Goal: Task Accomplishment & Management: Manage account settings

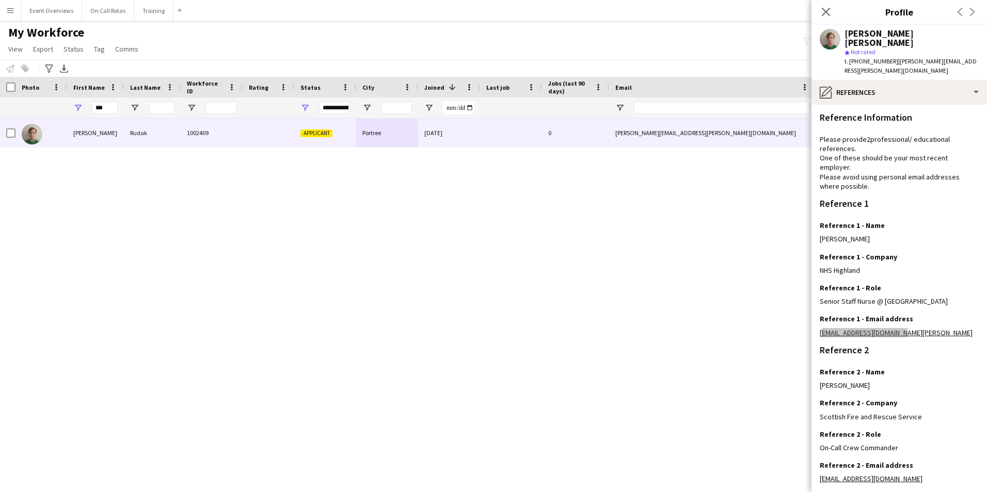
scroll to position [103, 0]
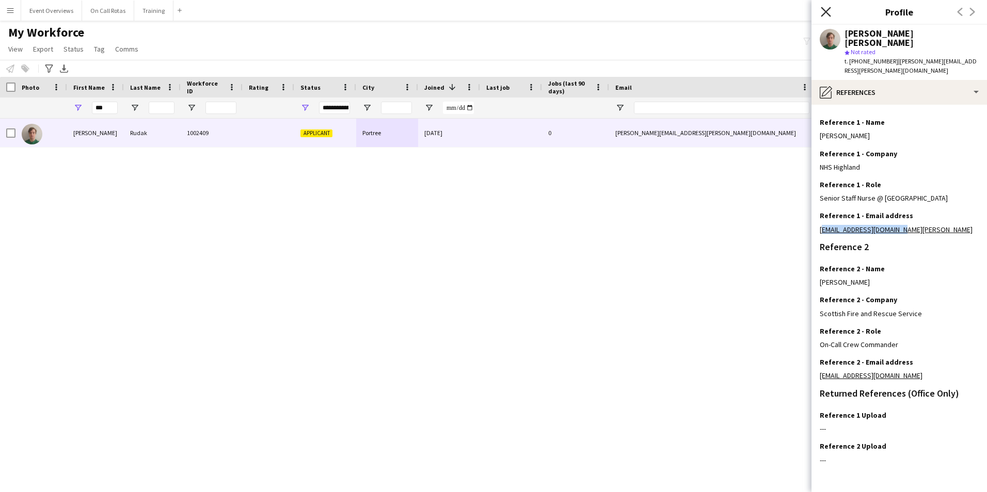
click at [825, 11] on icon "Close pop-in" at bounding box center [826, 12] width 10 height 10
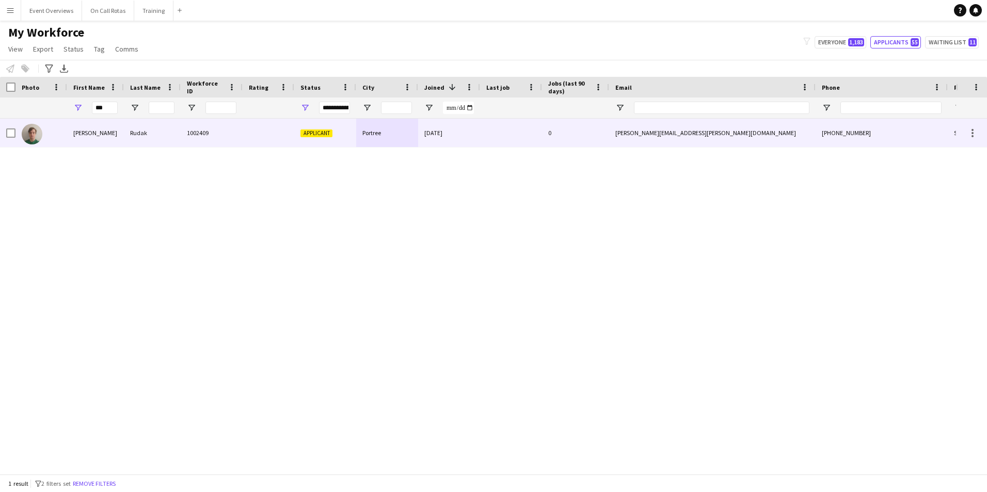
click at [369, 144] on div "Portree" at bounding box center [387, 133] width 62 height 28
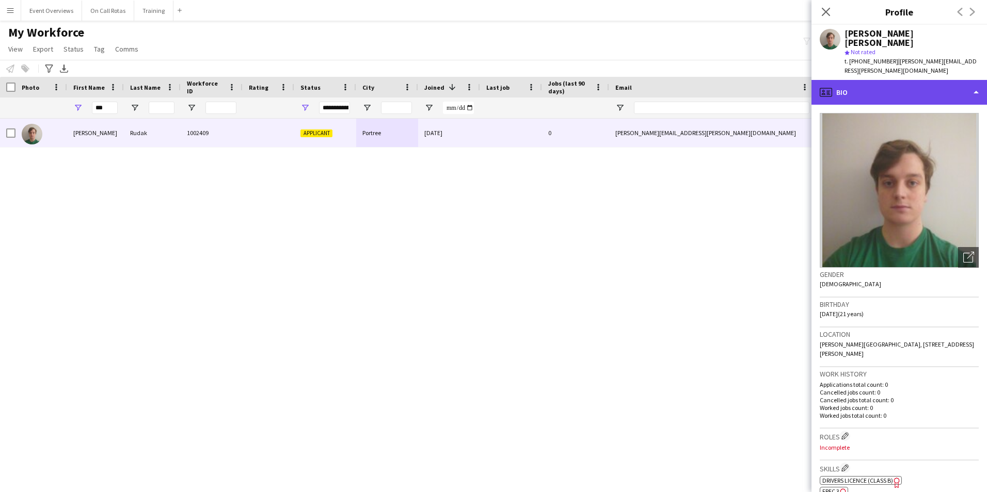
click at [916, 80] on div "profile Bio" at bounding box center [899, 92] width 176 height 25
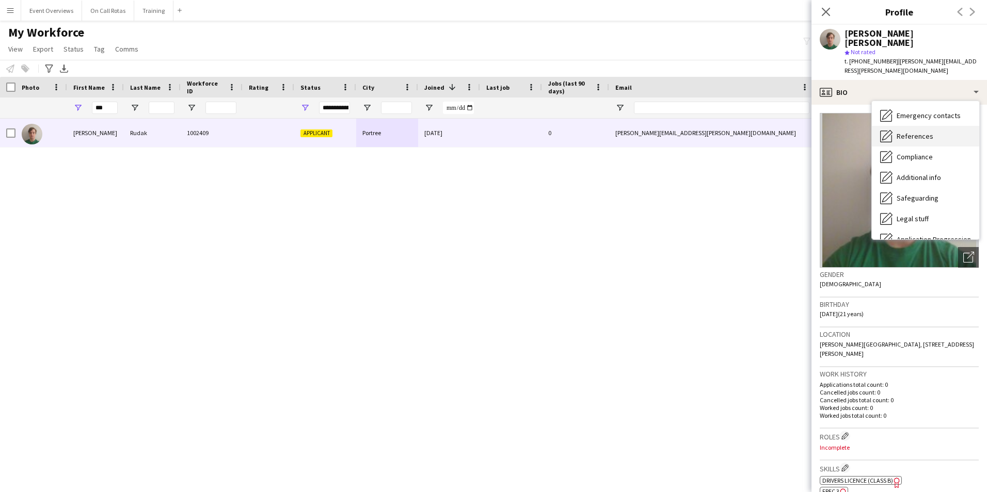
click at [913, 126] on div "References References" at bounding box center [925, 136] width 107 height 21
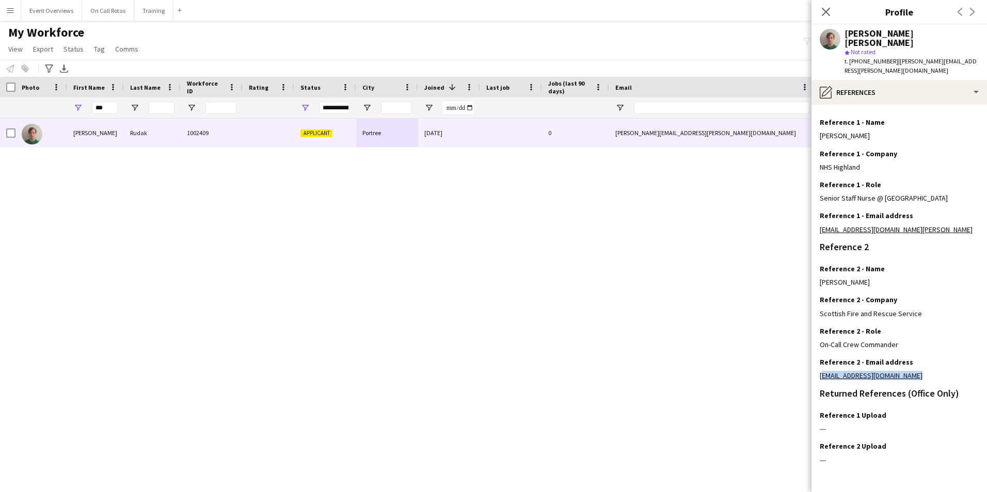
drag, startPoint x: 920, startPoint y: 357, endPoint x: 818, endPoint y: 361, distance: 102.3
click at [818, 361] on app-section-data-types "Reference Information Please provide 2 professional/ educational references. On…" at bounding box center [899, 299] width 176 height 388
copy link "[EMAIL_ADDRESS][DOMAIN_NAME]"
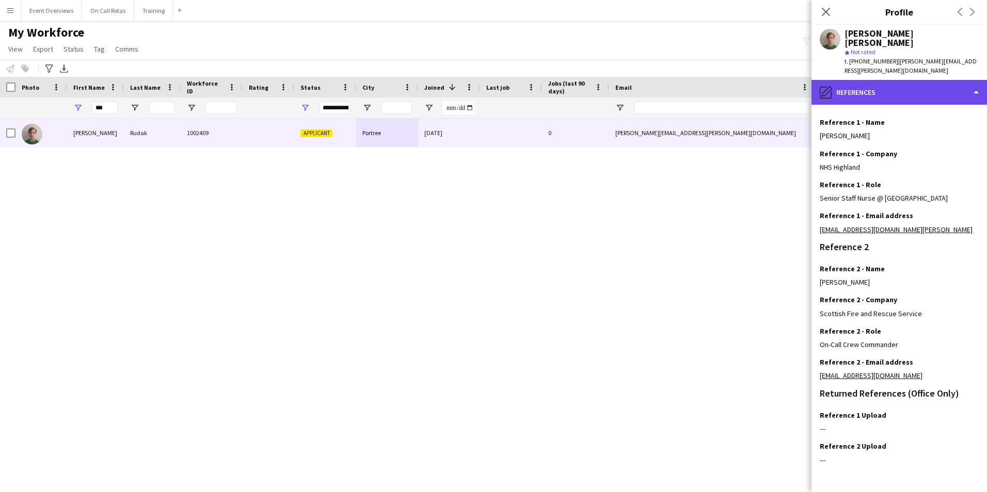
drag, startPoint x: 902, startPoint y: 79, endPoint x: 907, endPoint y: 68, distance: 12.5
click at [902, 80] on div "pencil4 References" at bounding box center [899, 92] width 176 height 25
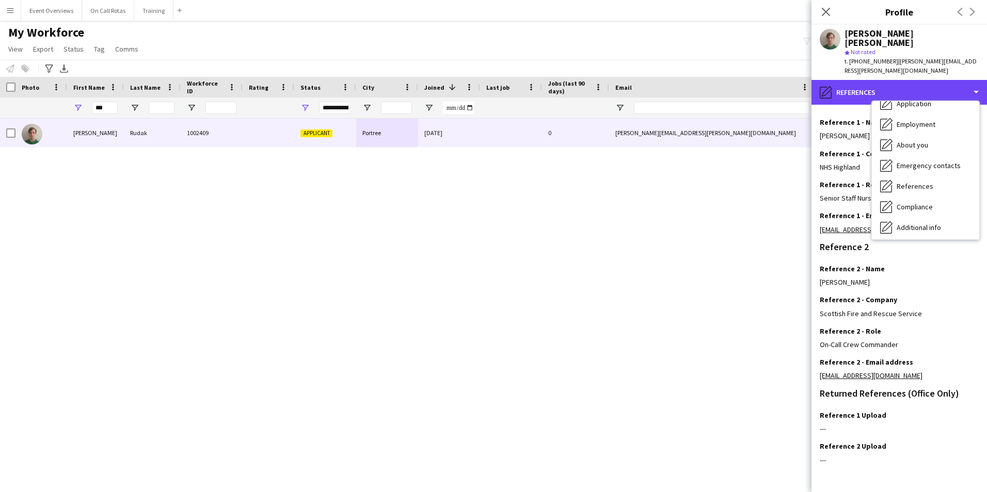
scroll to position [0, 0]
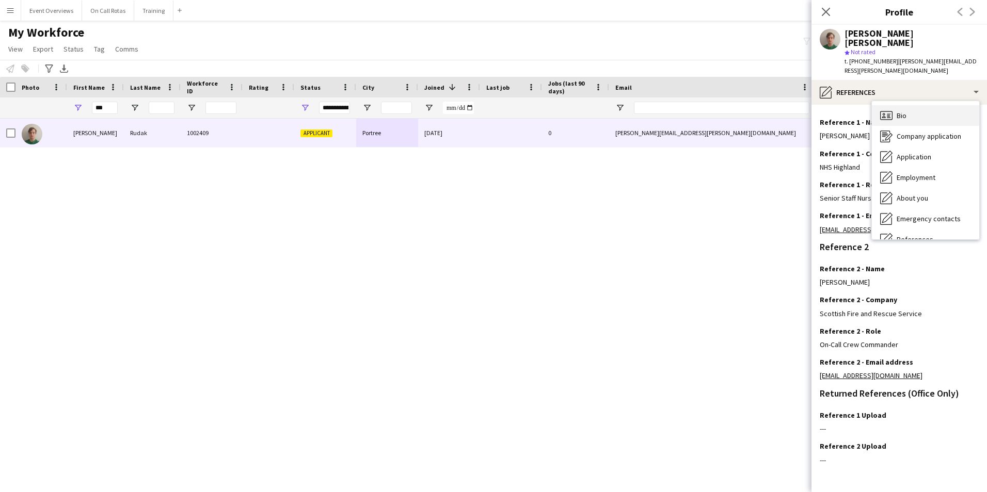
click at [915, 105] on div "Bio Bio" at bounding box center [925, 115] width 107 height 21
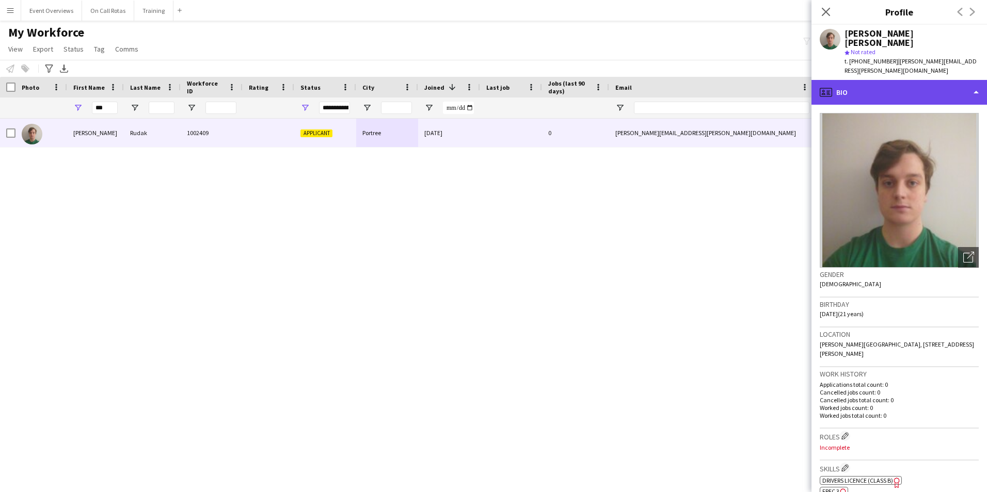
drag, startPoint x: 903, startPoint y: 70, endPoint x: 907, endPoint y: 74, distance: 5.8
click at [905, 80] on div "profile Bio" at bounding box center [899, 92] width 176 height 25
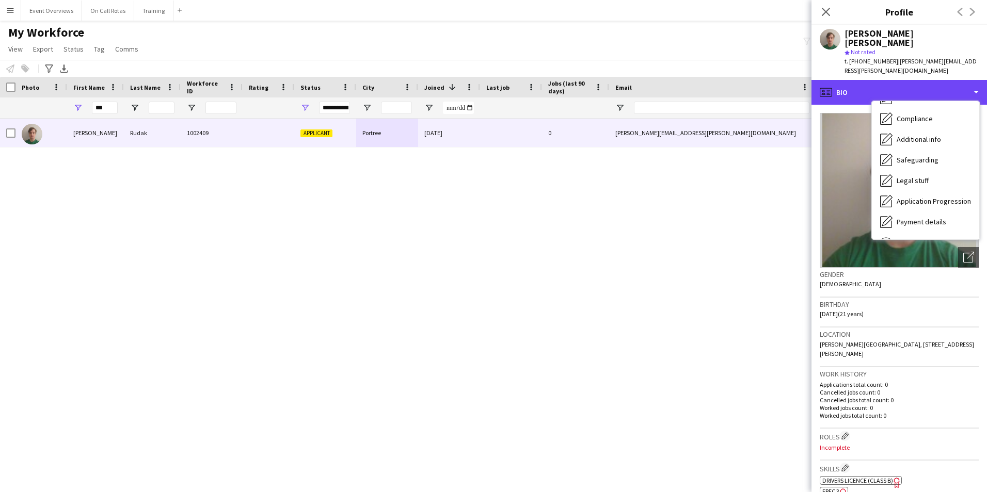
scroll to position [76, 0]
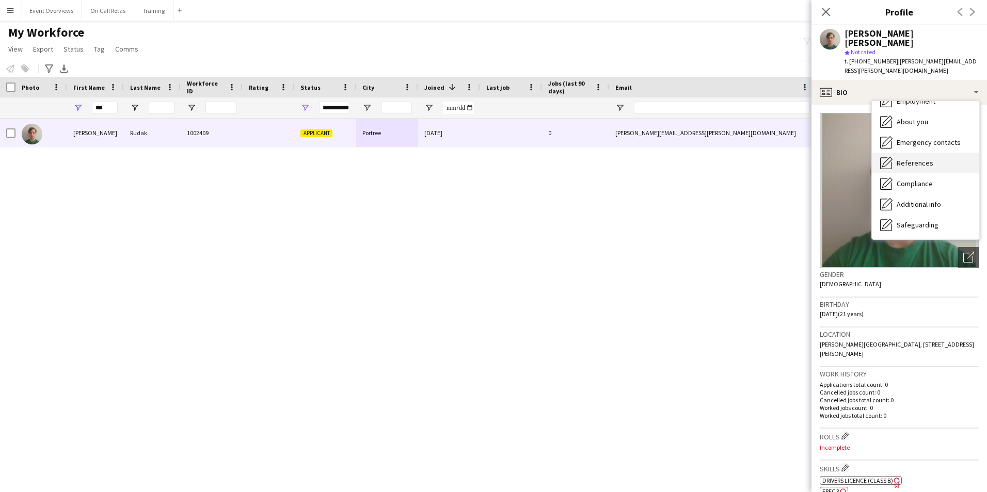
click at [907, 158] on span "References" at bounding box center [915, 162] width 37 height 9
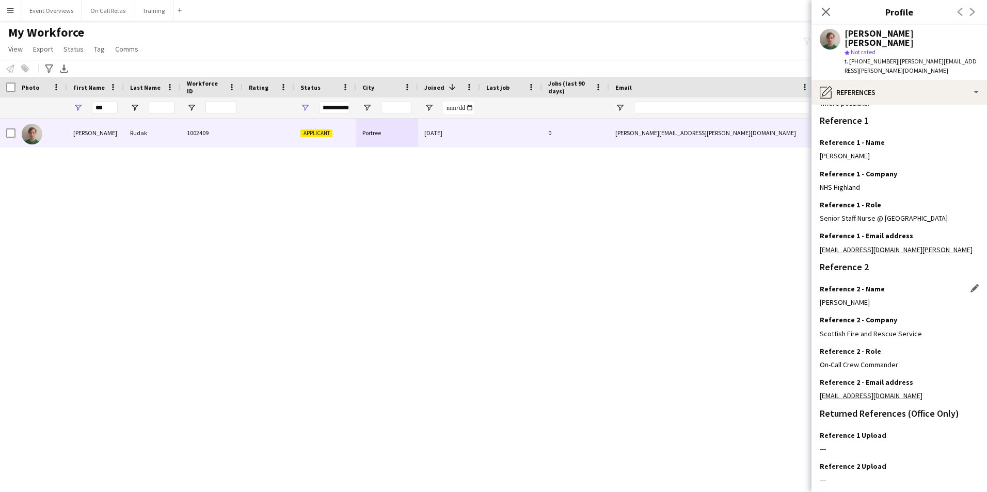
scroll to position [123, 0]
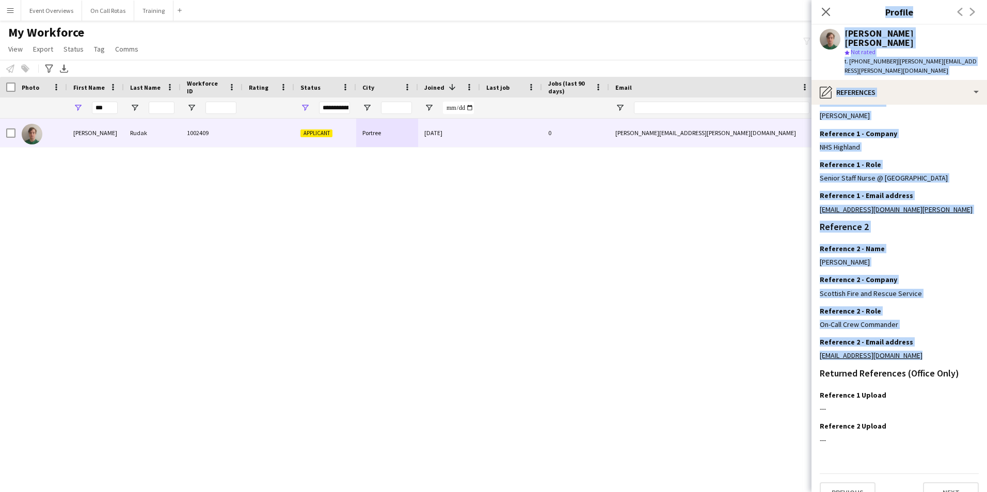
drag, startPoint x: 913, startPoint y: 336, endPoint x: 809, endPoint y: 341, distance: 103.9
click at [809, 341] on body "Menu Boards Boards Boards All jobs Status Workforce Workforce My Workforce Recr…" at bounding box center [493, 246] width 987 height 492
click at [924, 338] on div "Reference 2 - Email address Edit this field" at bounding box center [899, 342] width 159 height 9
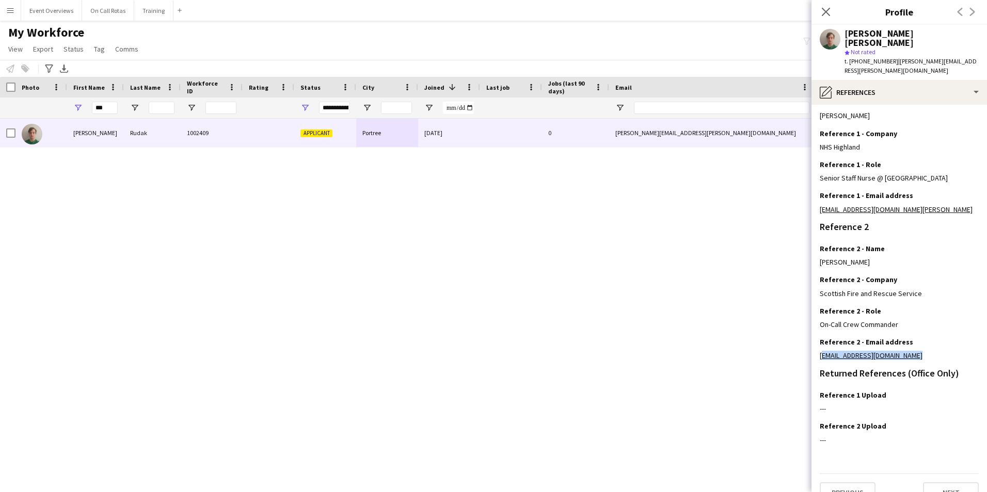
drag, startPoint x: 909, startPoint y: 340, endPoint x: 817, endPoint y: 343, distance: 91.4
click at [817, 343] on app-section-data-types "Reference Information Please provide 2 professional/ educational references. On…" at bounding box center [899, 299] width 176 height 388
copy link "[EMAIL_ADDRESS][DOMAIN_NAME]"
click at [860, 444] on app-section-data-types "Reference Information Please provide 2 professional/ educational references. On…" at bounding box center [899, 299] width 176 height 388
drag, startPoint x: 109, startPoint y: 108, endPoint x: 96, endPoint y: 113, distance: 14.0
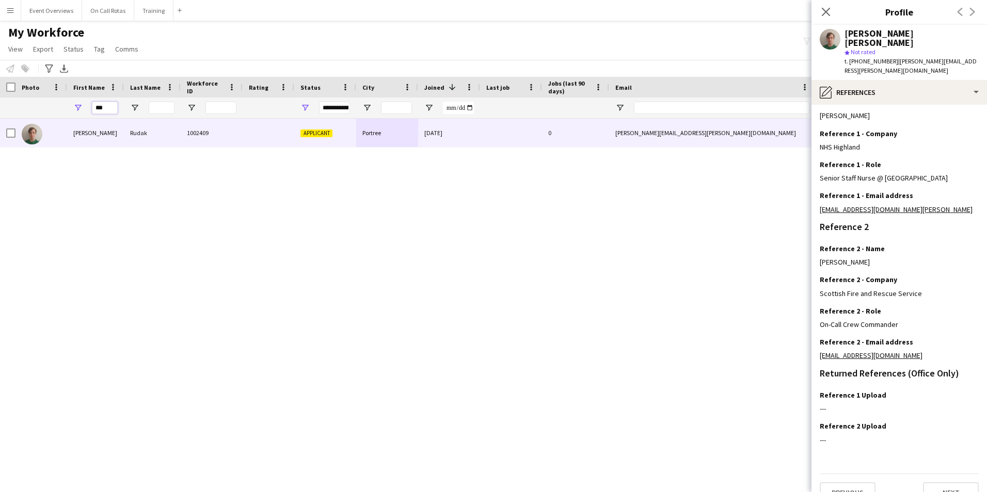
click at [96, 113] on input "***" at bounding box center [105, 108] width 26 height 12
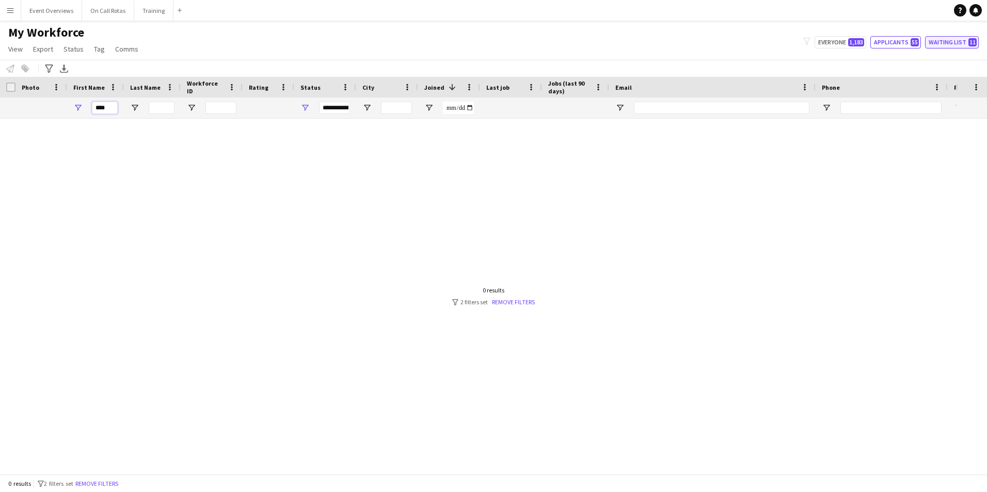
type input "****"
click at [953, 41] on button "Waiting list 11" at bounding box center [952, 42] width 54 height 12
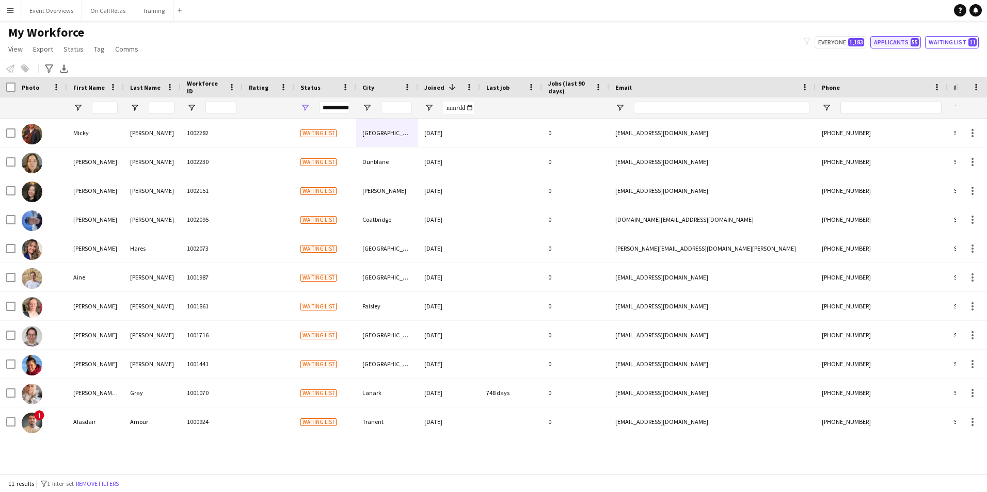
click at [904, 44] on button "Applicants 55" at bounding box center [895, 42] width 51 height 12
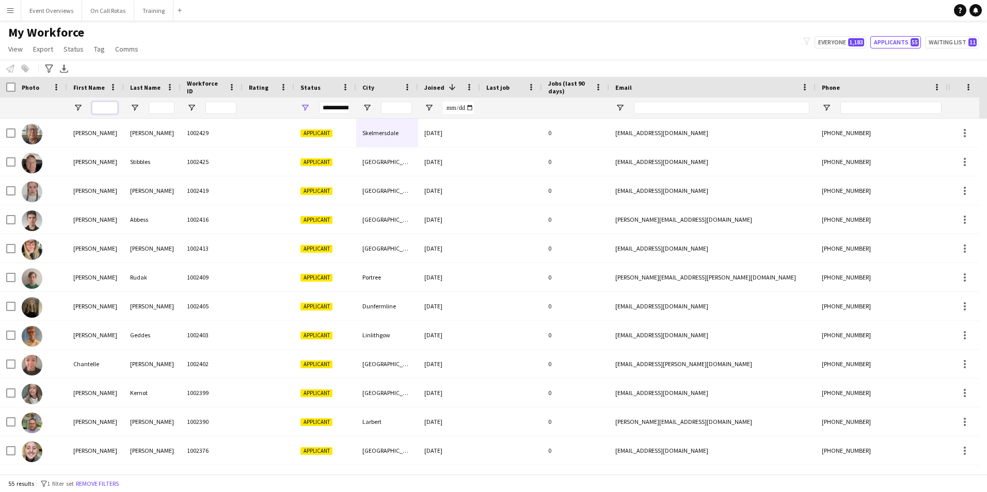
drag, startPoint x: 111, startPoint y: 113, endPoint x: 125, endPoint y: 109, distance: 14.4
click at [111, 113] on input "First Name Filter Input" at bounding box center [105, 108] width 26 height 12
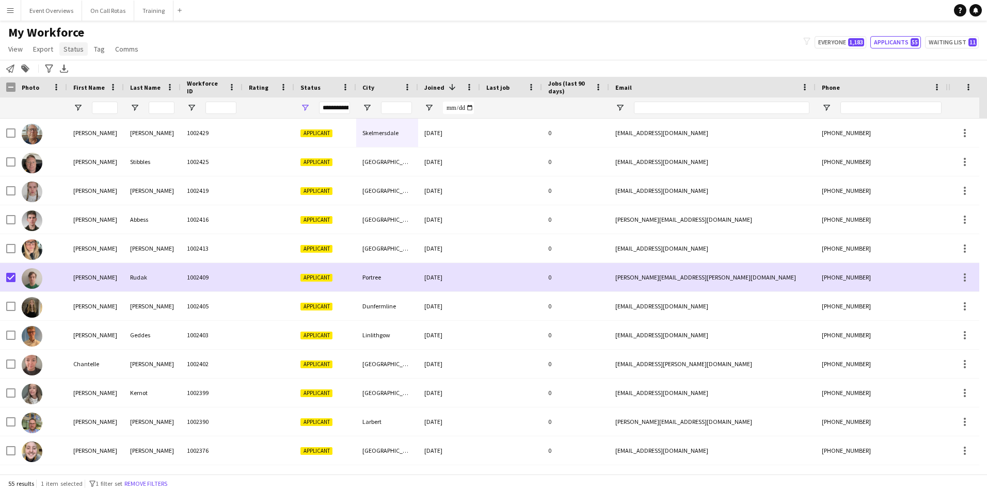
click at [81, 52] on span "Status" at bounding box center [73, 48] width 20 height 9
click at [82, 69] on link "Edit" at bounding box center [95, 71] width 72 height 22
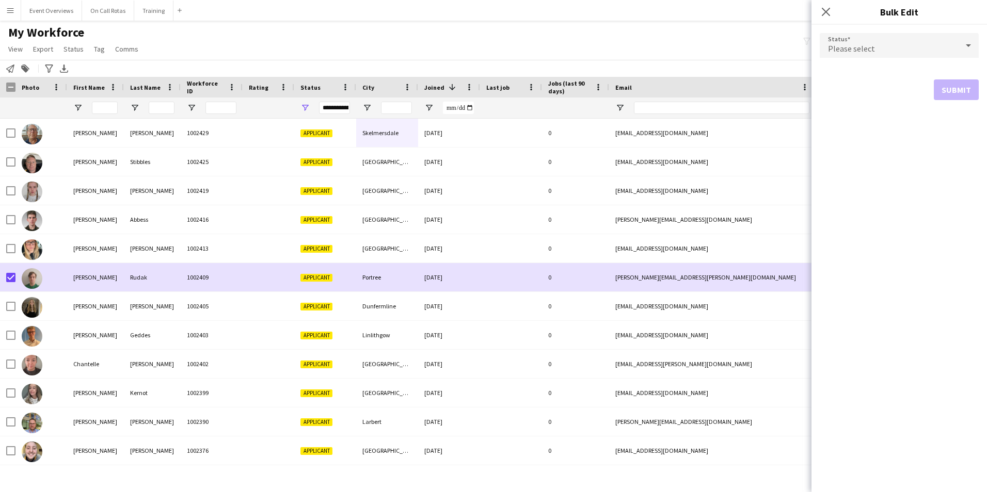
click at [841, 54] on div "Please select" at bounding box center [889, 45] width 138 height 25
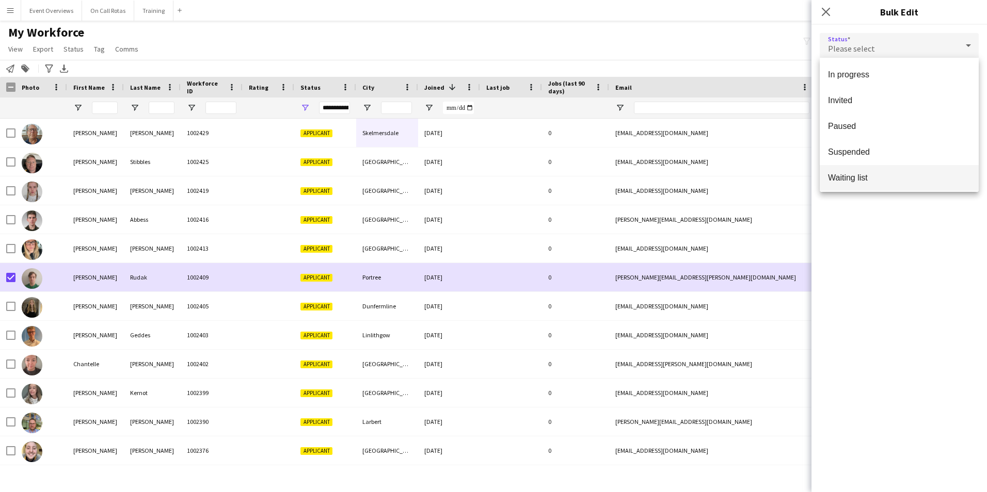
scroll to position [106, 0]
click at [853, 168] on mat-option "Waiting list" at bounding box center [899, 175] width 159 height 26
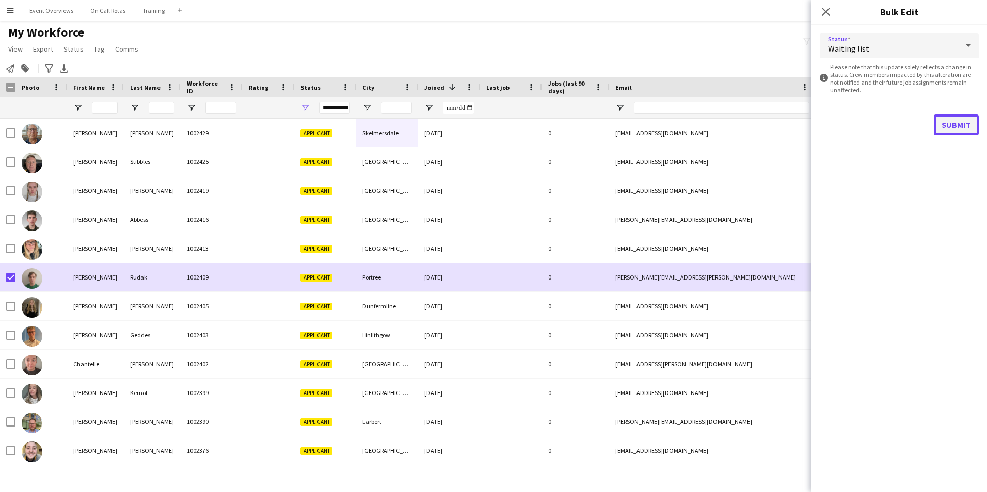
click at [946, 124] on button "Submit" at bounding box center [956, 125] width 45 height 21
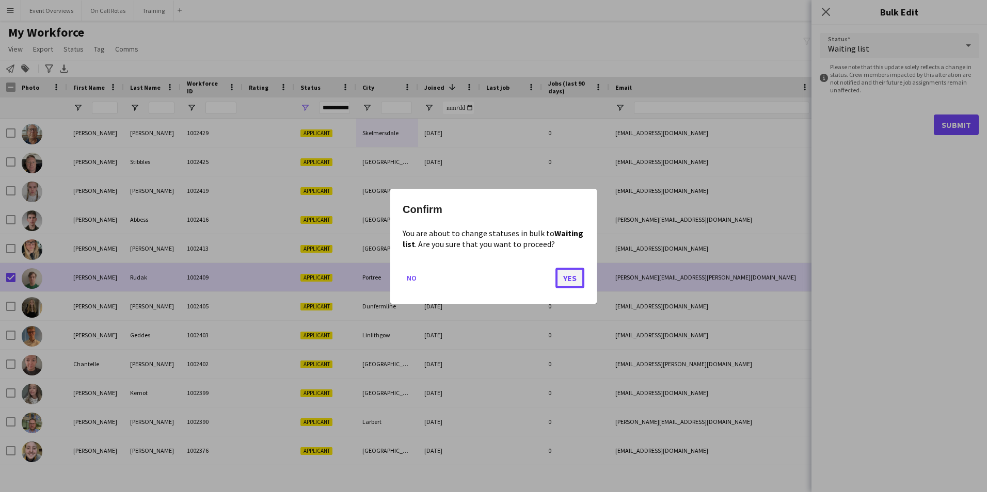
click at [579, 272] on button "Yes" at bounding box center [569, 277] width 29 height 21
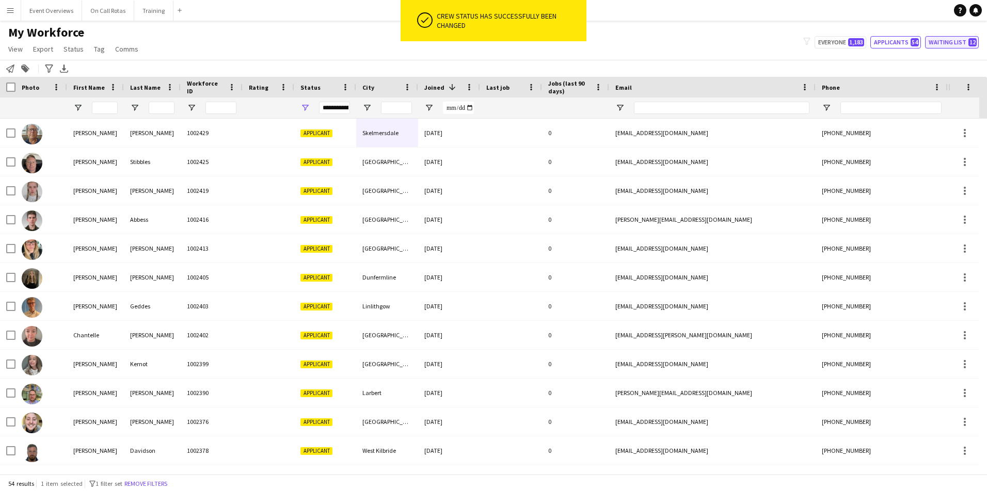
click at [931, 39] on button "Waiting list 12" at bounding box center [952, 42] width 54 height 12
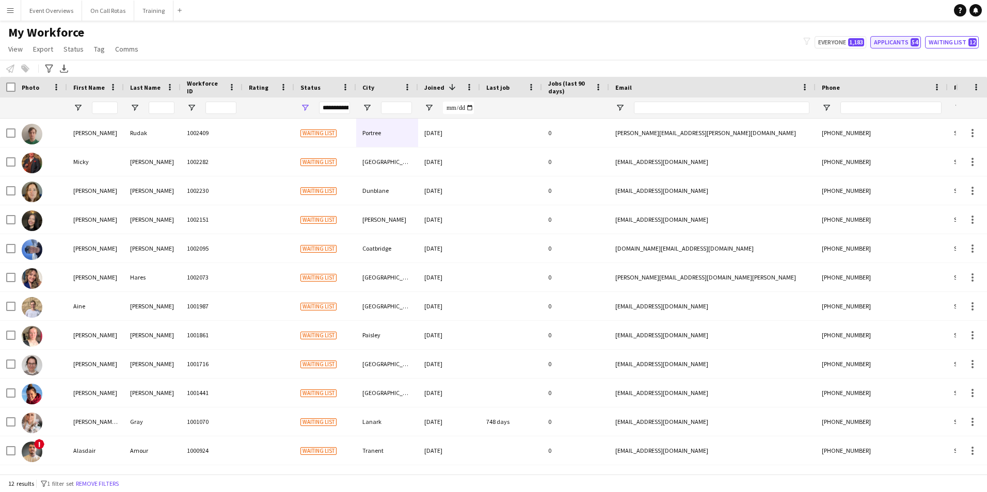
click at [912, 49] on button "Applicants 54" at bounding box center [895, 42] width 51 height 12
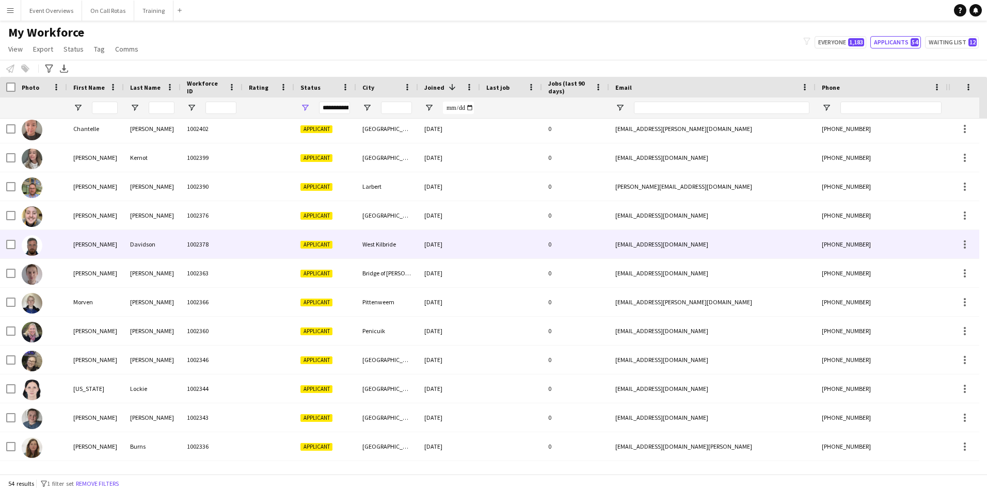
scroll to position [310, 0]
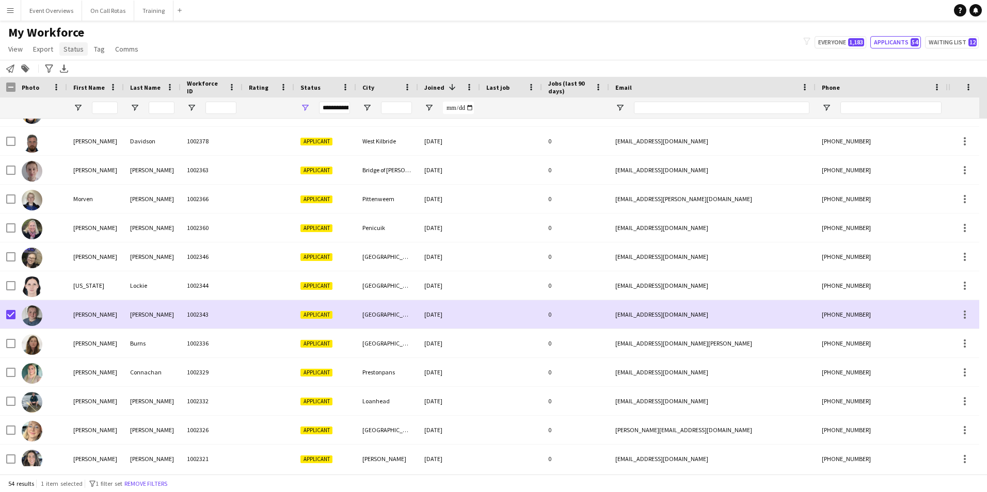
click at [73, 52] on span "Status" at bounding box center [73, 48] width 20 height 9
click at [82, 70] on link "Edit" at bounding box center [95, 71] width 72 height 22
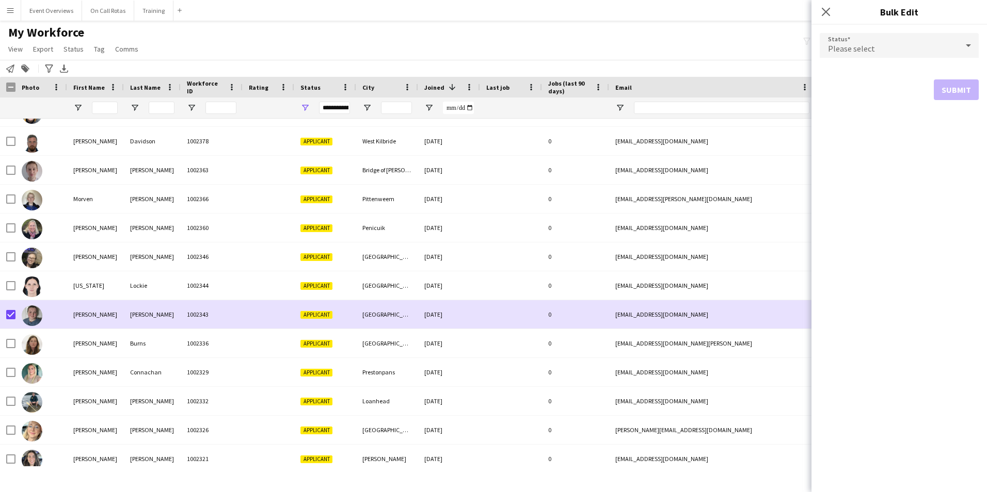
click at [877, 42] on div "Please select" at bounding box center [889, 45] width 138 height 25
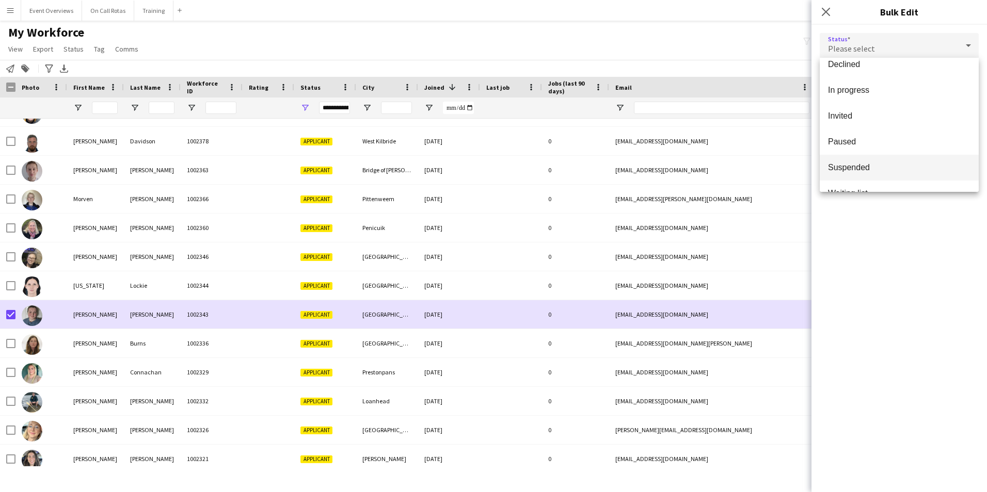
scroll to position [106, 0]
click at [856, 176] on span "Waiting list" at bounding box center [899, 175] width 142 height 10
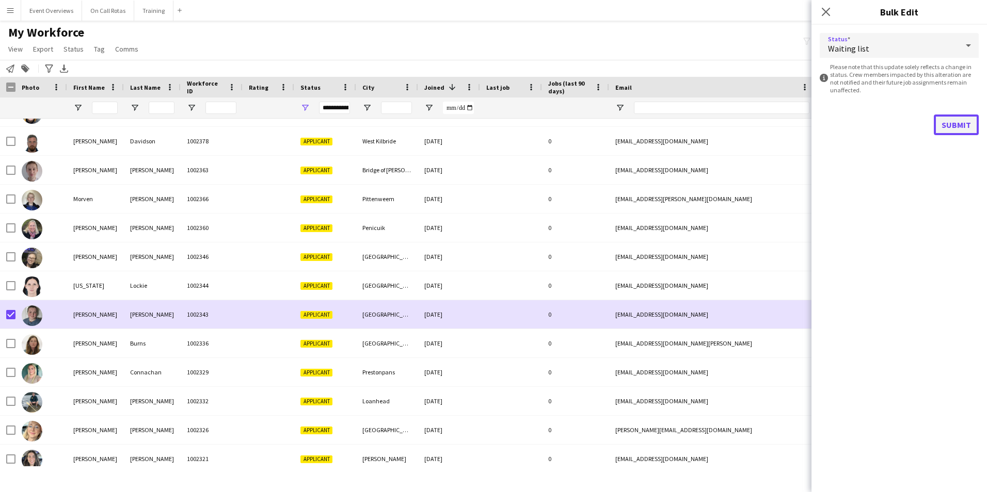
click at [943, 125] on button "Submit" at bounding box center [956, 125] width 45 height 21
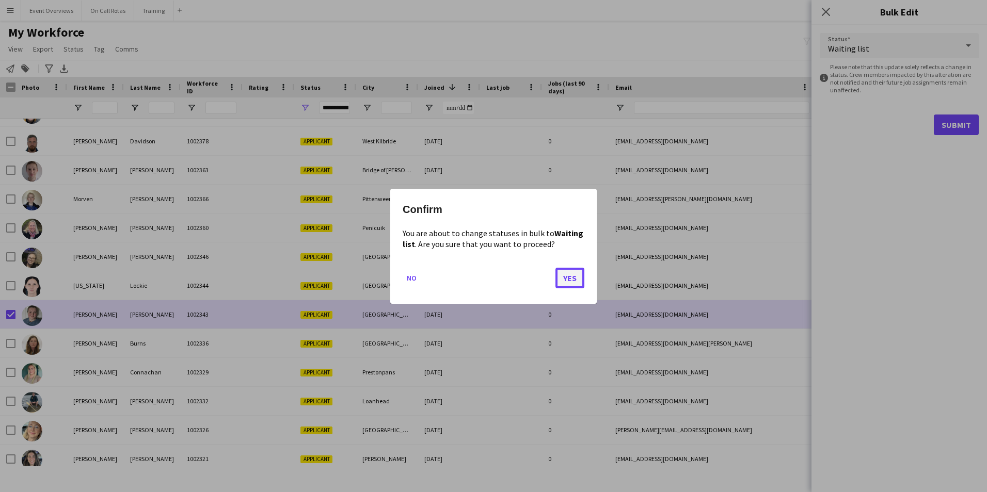
click at [568, 277] on button "Yes" at bounding box center [569, 277] width 29 height 21
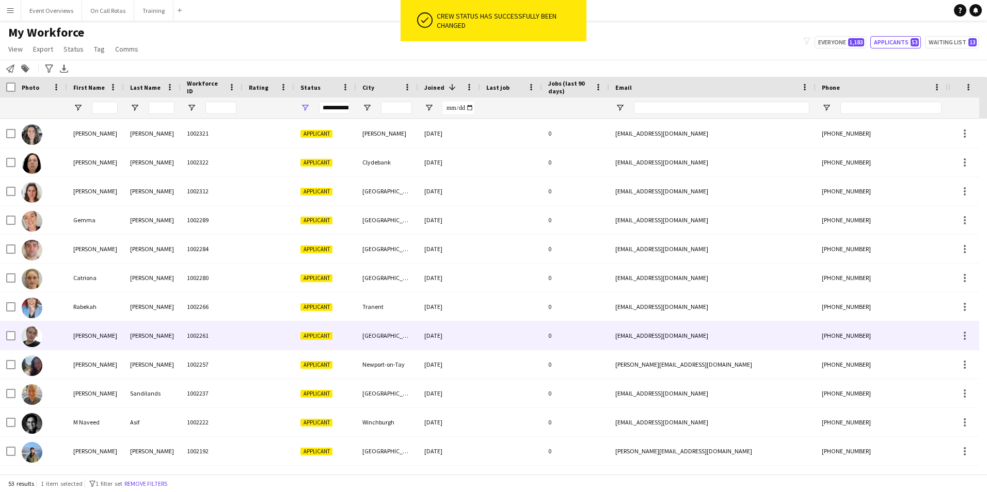
scroll to position [0, 0]
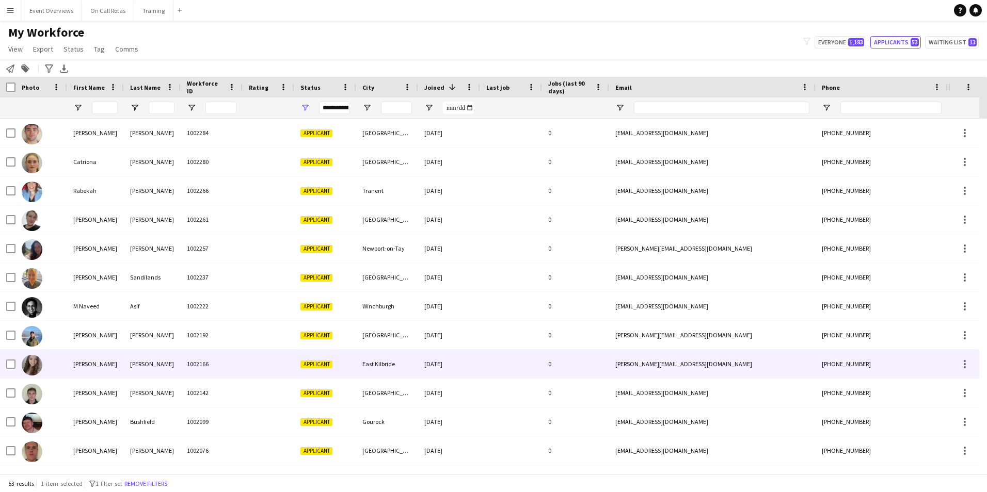
click at [118, 368] on div "[PERSON_NAME]" at bounding box center [95, 364] width 57 height 28
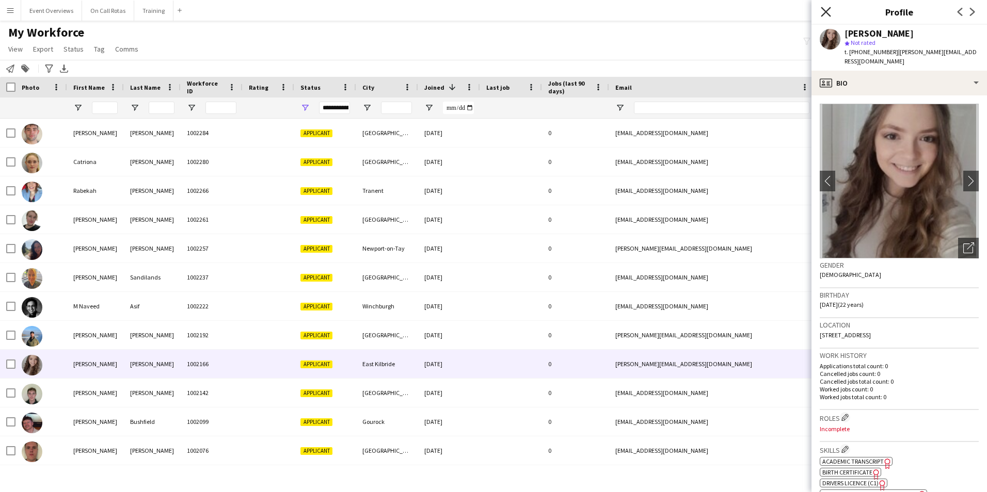
click at [822, 8] on icon at bounding box center [826, 12] width 10 height 10
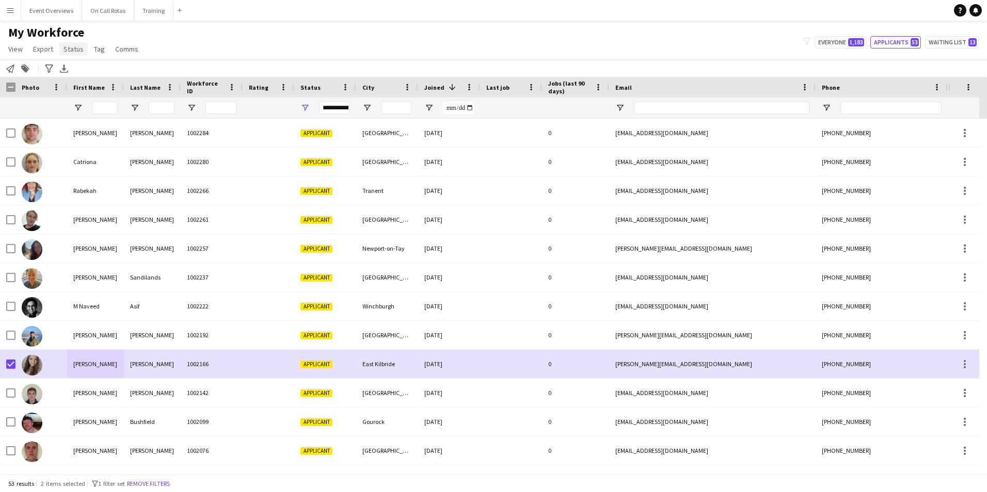
click at [72, 45] on span "Status" at bounding box center [73, 48] width 20 height 9
click at [81, 71] on link "Edit" at bounding box center [95, 71] width 72 height 22
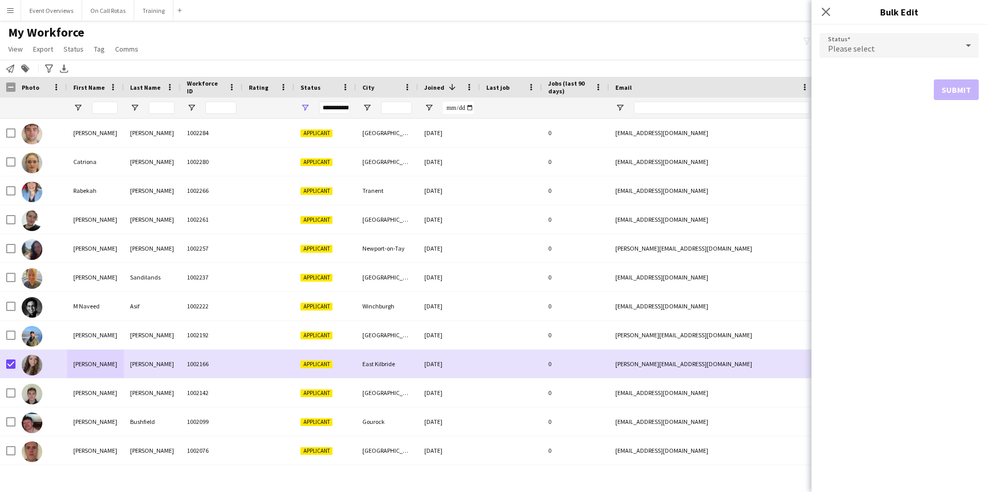
click at [880, 49] on div "Please select" at bounding box center [889, 45] width 138 height 25
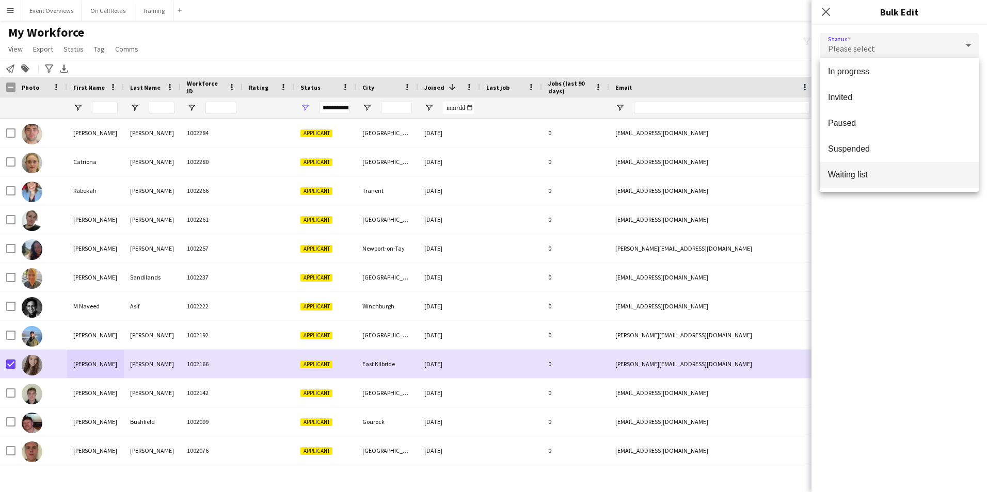
click at [860, 170] on span "Waiting list" at bounding box center [899, 175] width 142 height 10
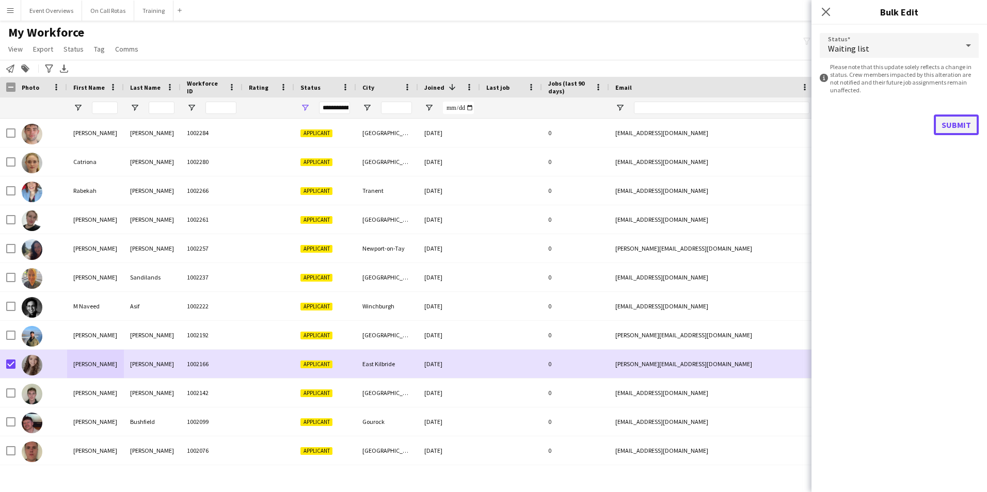
click at [939, 126] on button "Submit" at bounding box center [956, 125] width 45 height 21
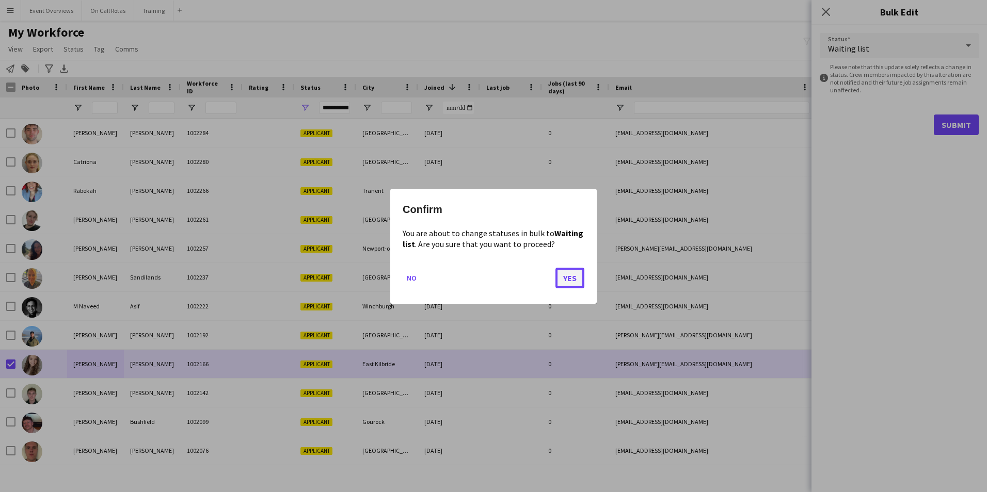
click at [564, 279] on button "Yes" at bounding box center [569, 277] width 29 height 21
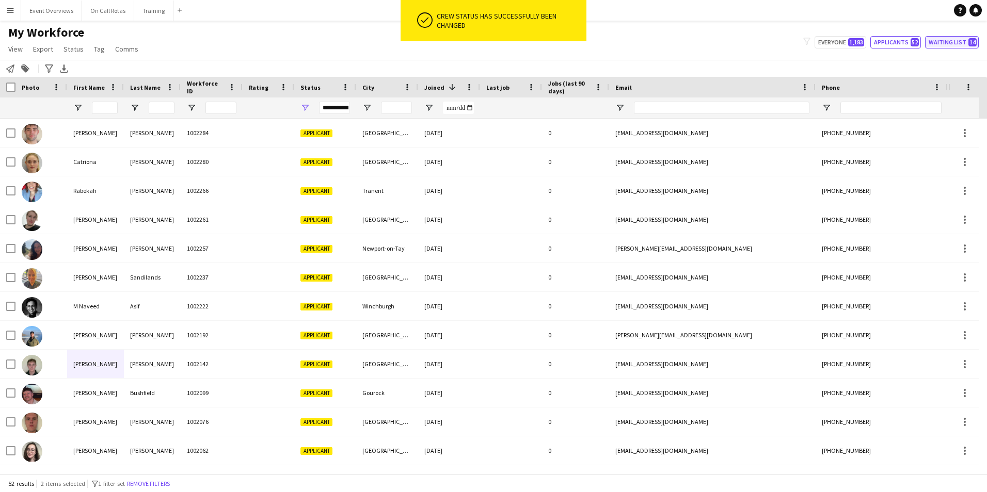
click at [932, 38] on button "Waiting list 14" at bounding box center [952, 42] width 54 height 12
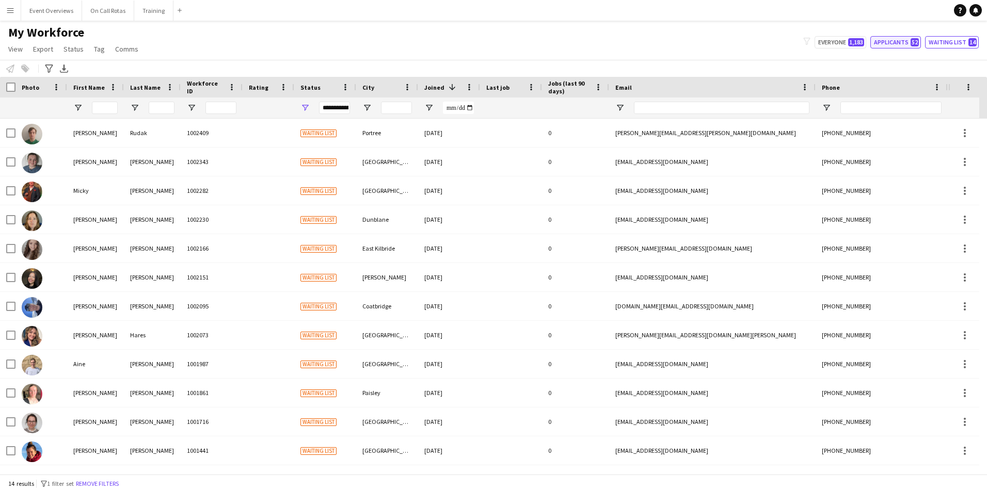
click at [898, 42] on button "Applicants 52" at bounding box center [895, 42] width 51 height 12
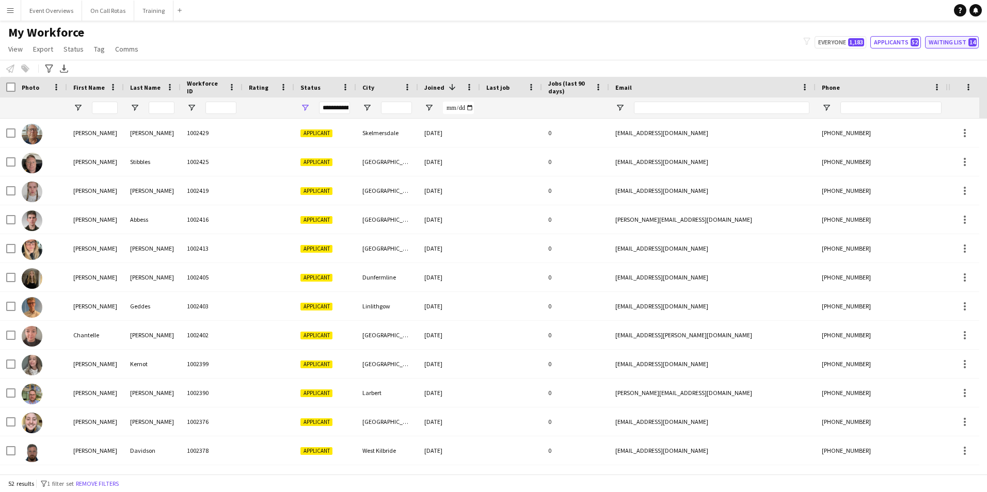
click at [962, 41] on button "Waiting list 14" at bounding box center [952, 42] width 54 height 12
type input "**********"
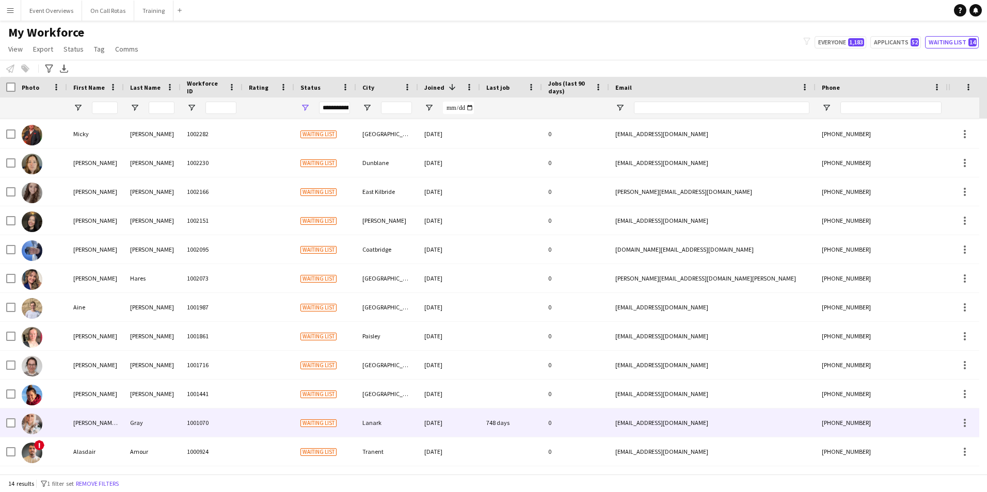
click at [145, 440] on div "Amour" at bounding box center [152, 452] width 57 height 28
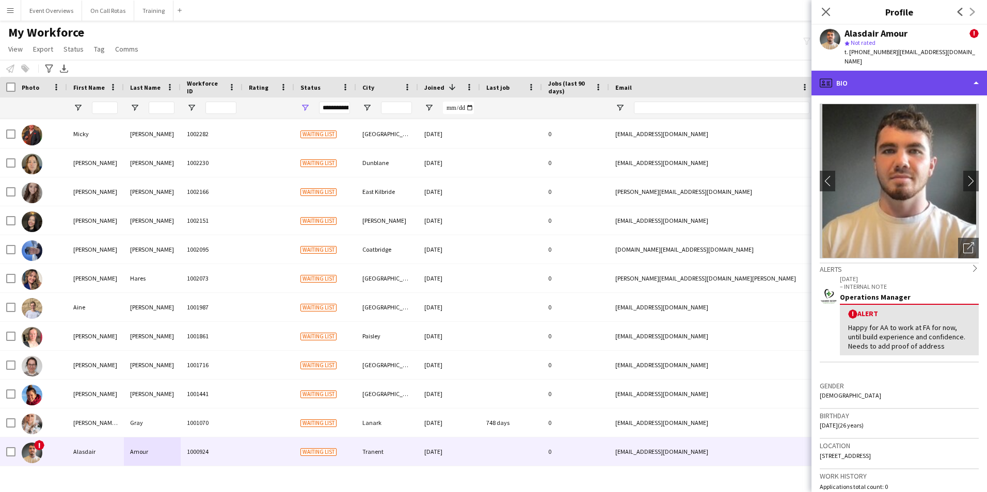
click at [848, 71] on div "profile Bio" at bounding box center [899, 83] width 176 height 25
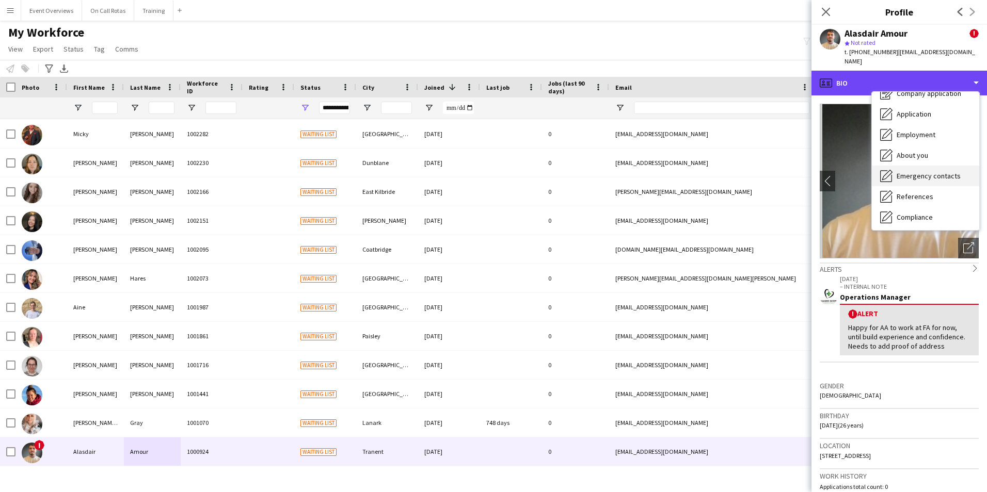
scroll to position [52, 0]
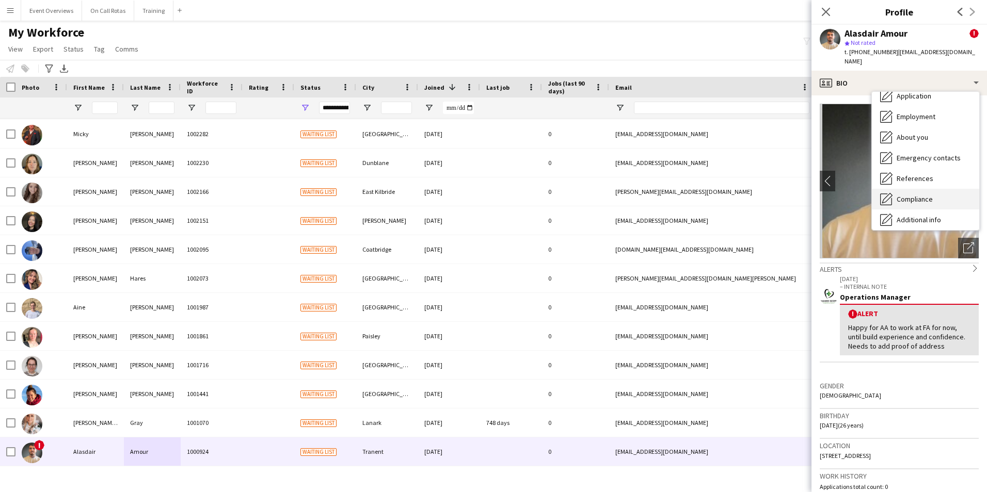
click at [908, 195] on span "Compliance" at bounding box center [915, 199] width 36 height 9
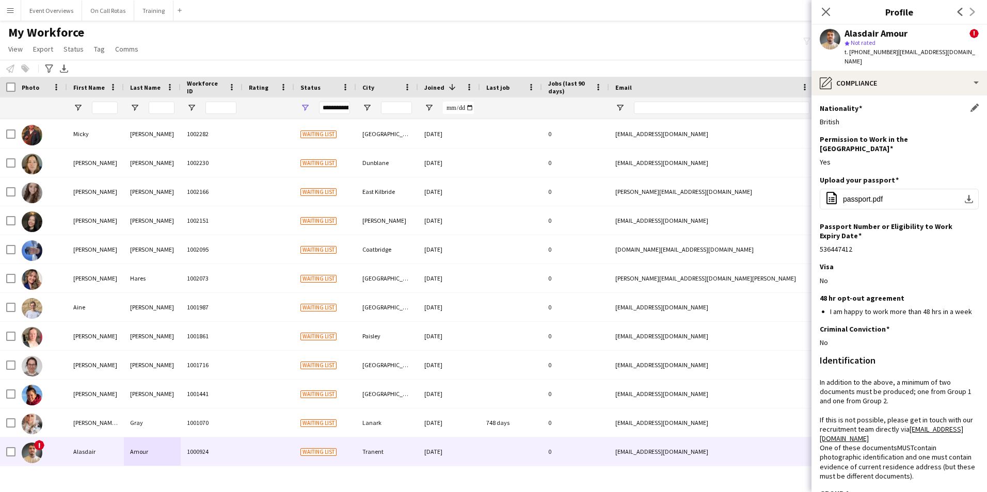
click at [876, 104] on div "Nationality Edit this field" at bounding box center [899, 108] width 159 height 9
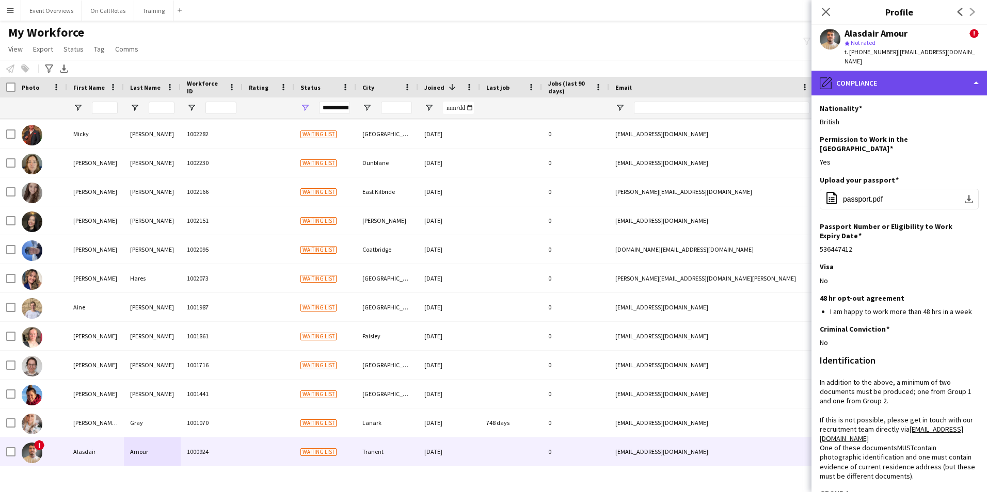
click at [873, 77] on div "pencil4 Compliance" at bounding box center [899, 83] width 176 height 25
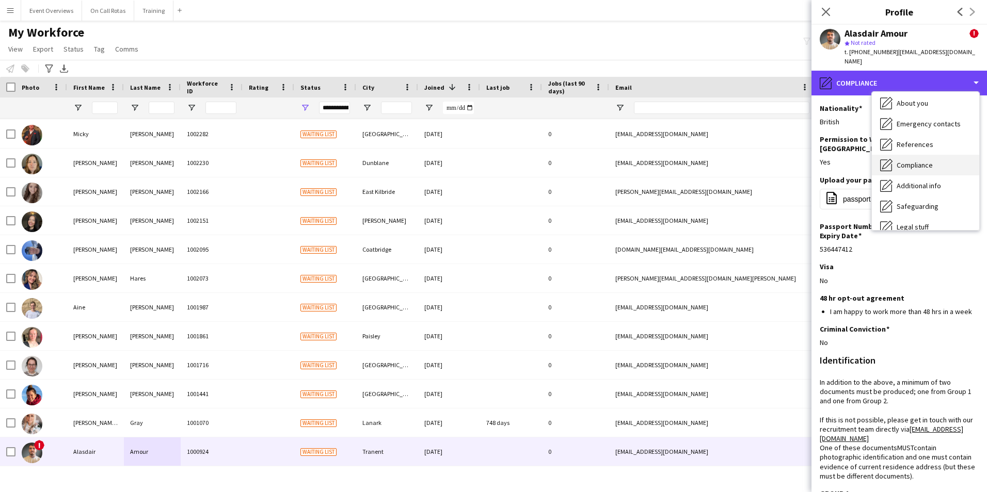
scroll to position [103, 0]
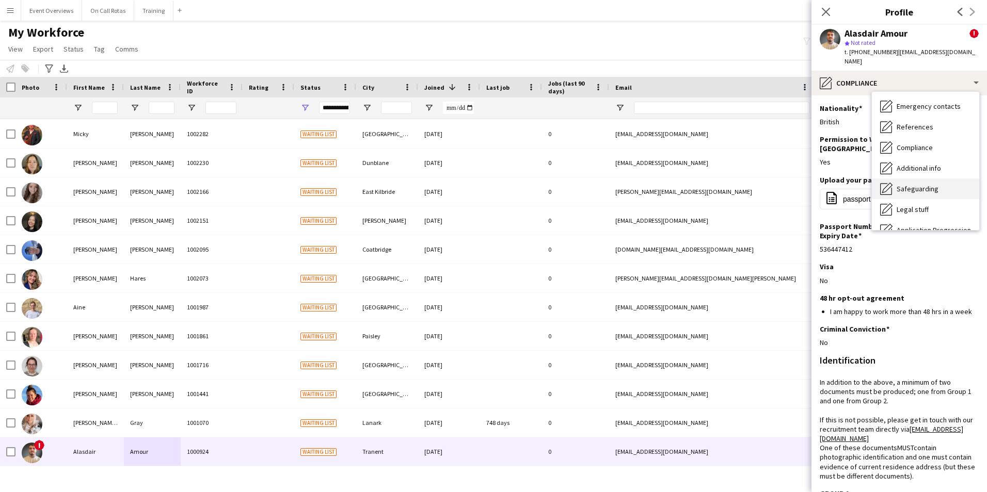
click at [913, 184] on span "Safeguarding" at bounding box center [918, 188] width 42 height 9
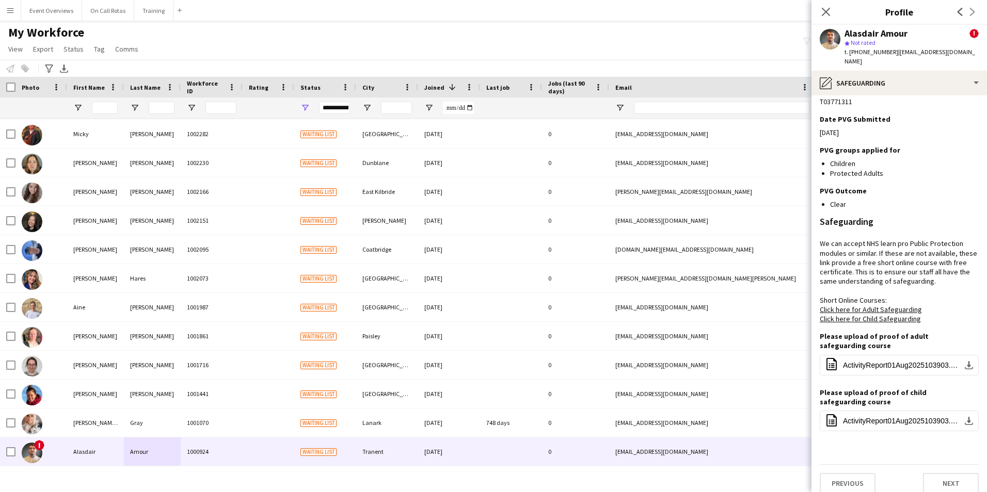
scroll to position [160, 0]
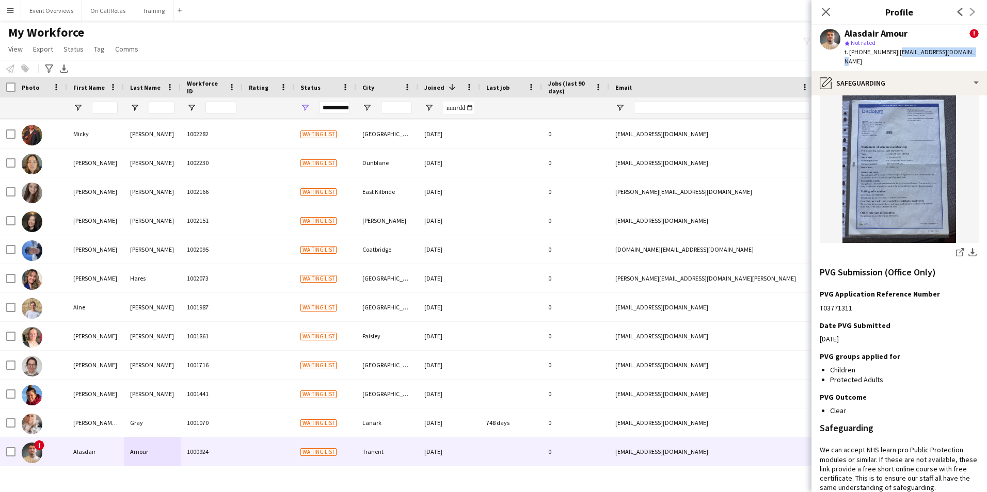
drag, startPoint x: 969, startPoint y: 52, endPoint x: 895, endPoint y: 54, distance: 74.3
click at [895, 54] on div "Alasdair Amour ! star Not rated t. [PHONE_NUMBER] | [EMAIL_ADDRESS][DOMAIN_NAME]" at bounding box center [899, 48] width 176 height 46
copy span "[EMAIL_ADDRESS][DOMAIN_NAME]"
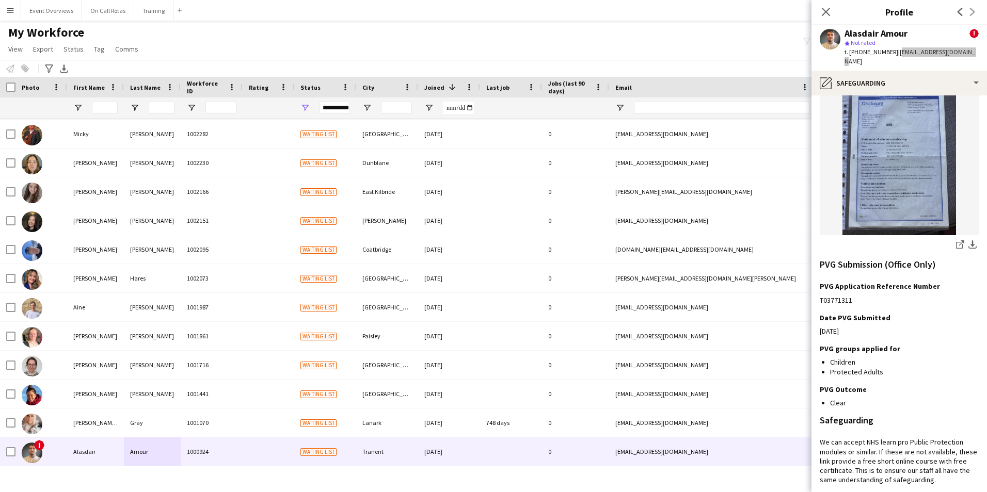
scroll to position [56, 0]
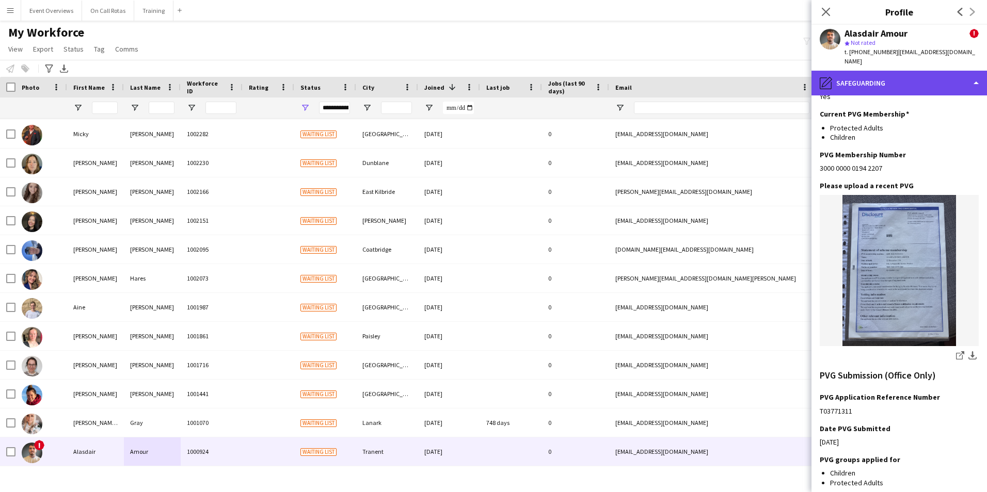
click at [868, 74] on div "pencil4 Safeguarding" at bounding box center [899, 83] width 176 height 25
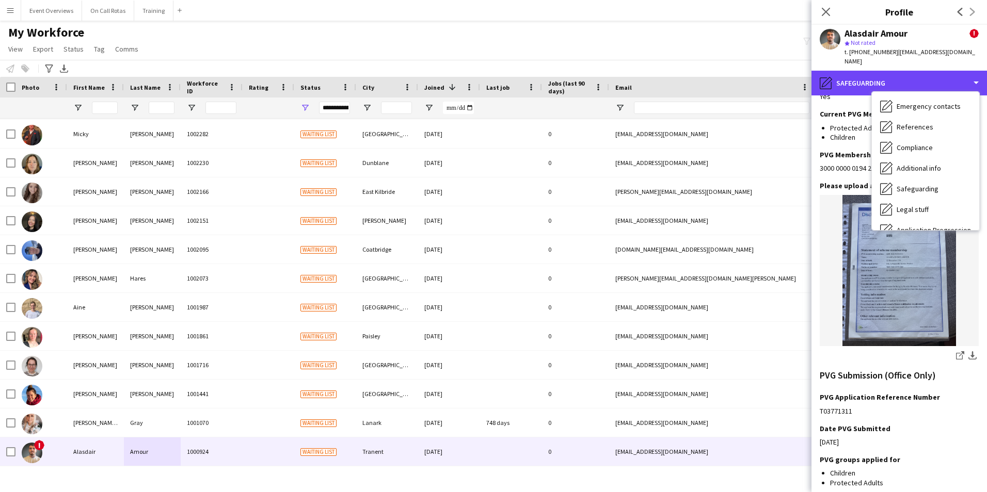
scroll to position [0, 0]
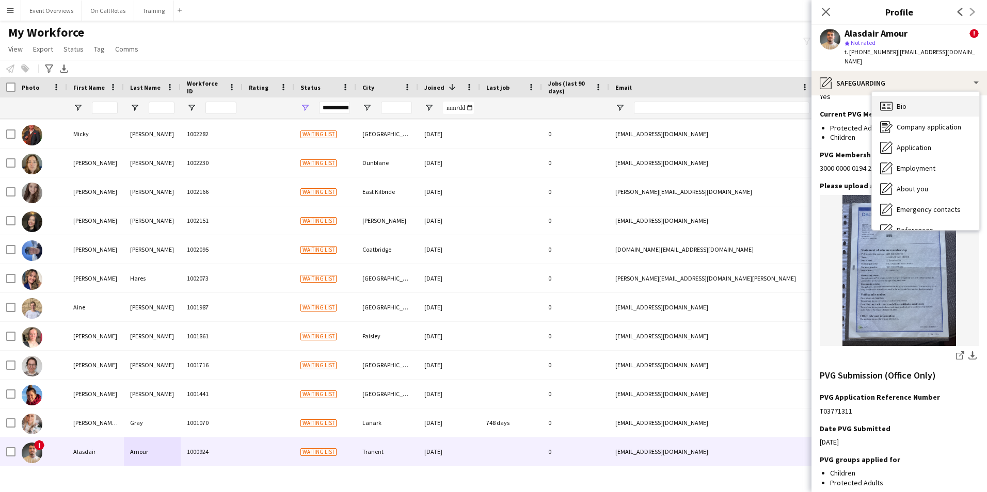
click at [906, 102] on span "Bio" at bounding box center [902, 106] width 10 height 9
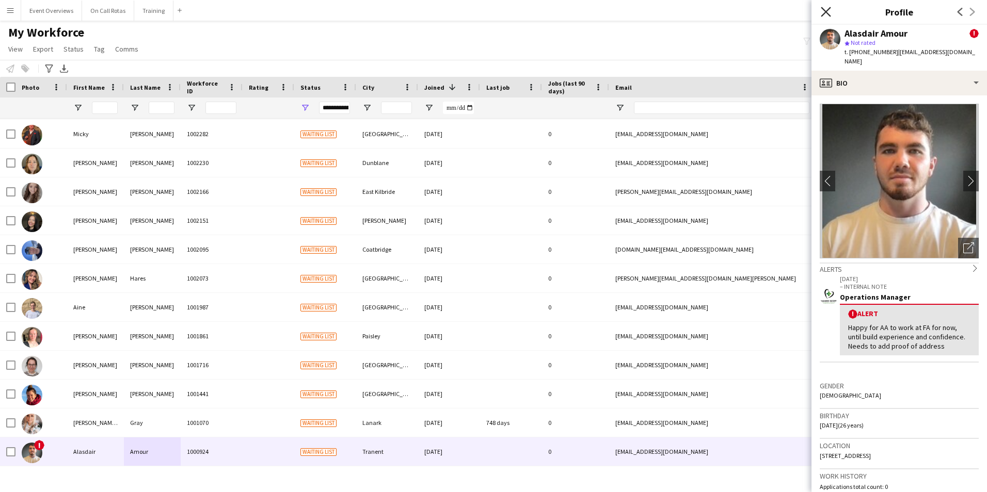
click at [822, 7] on icon at bounding box center [826, 12] width 10 height 10
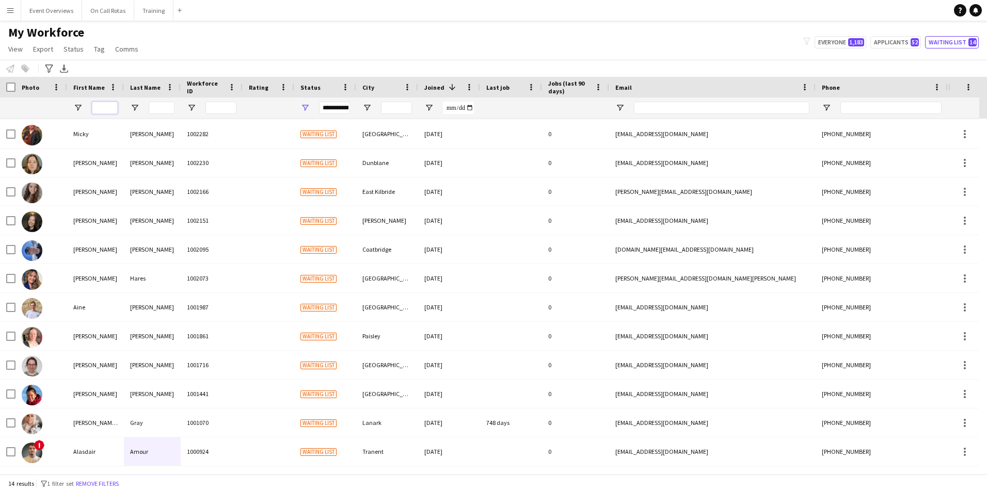
click at [100, 108] on input "First Name Filter Input" at bounding box center [105, 108] width 26 height 12
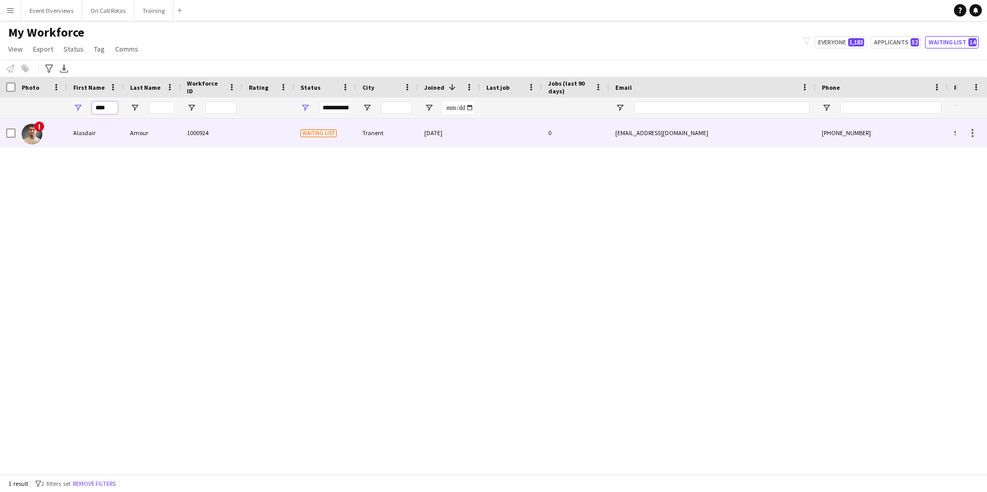
type input "****"
click at [93, 142] on div "Alasdair" at bounding box center [95, 133] width 57 height 28
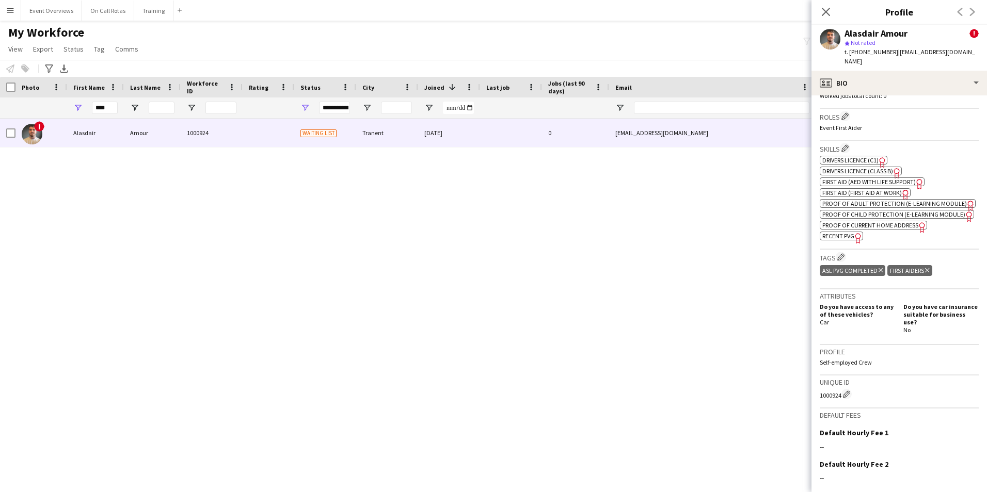
scroll to position [529, 0]
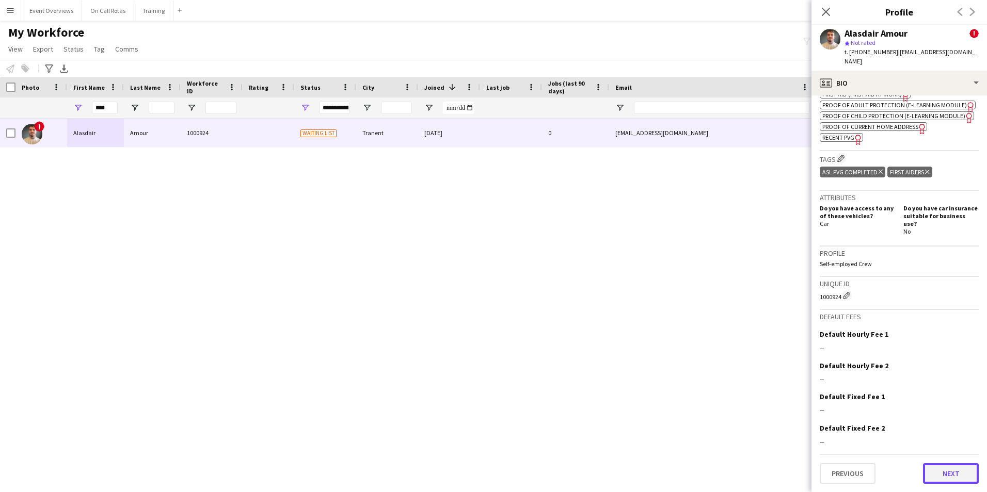
click at [940, 472] on button "Next" at bounding box center [951, 474] width 56 height 21
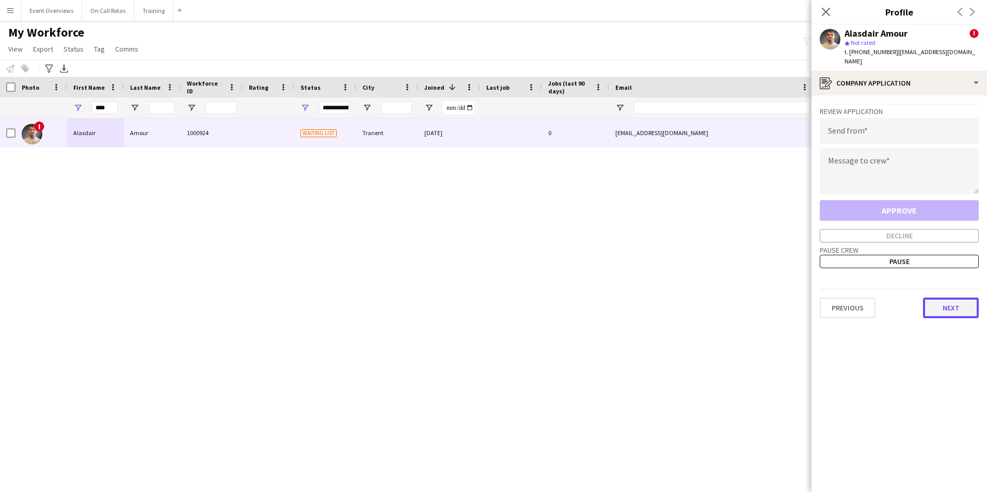
click at [942, 300] on button "Next" at bounding box center [951, 308] width 56 height 21
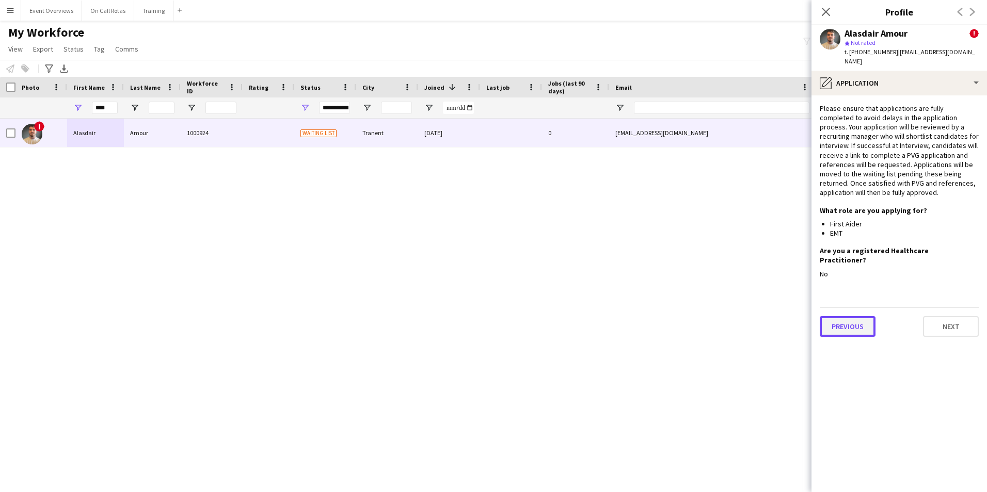
click at [847, 316] on button "Previous" at bounding box center [848, 326] width 56 height 21
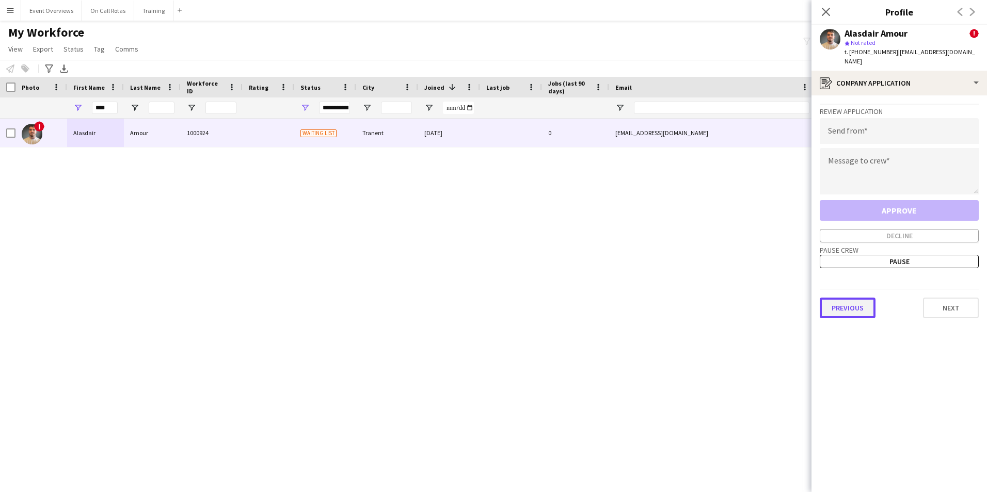
click at [846, 307] on button "Previous" at bounding box center [848, 308] width 56 height 21
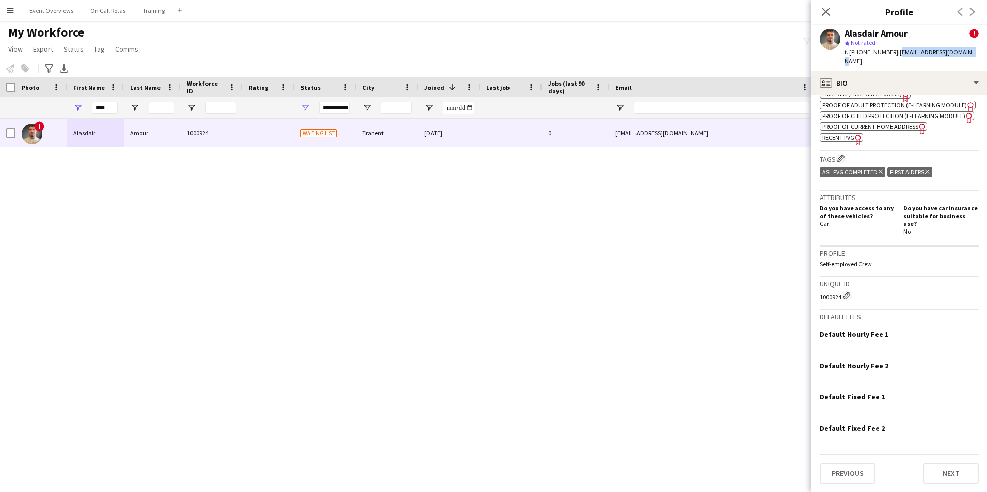
drag, startPoint x: 963, startPoint y: 53, endPoint x: 894, endPoint y: 54, distance: 68.7
click at [894, 54] on span "| [EMAIL_ADDRESS][DOMAIN_NAME]" at bounding box center [909, 56] width 131 height 17
copy span "[EMAIL_ADDRESS][DOMAIN_NAME]"
click at [828, 9] on icon at bounding box center [826, 12] width 10 height 10
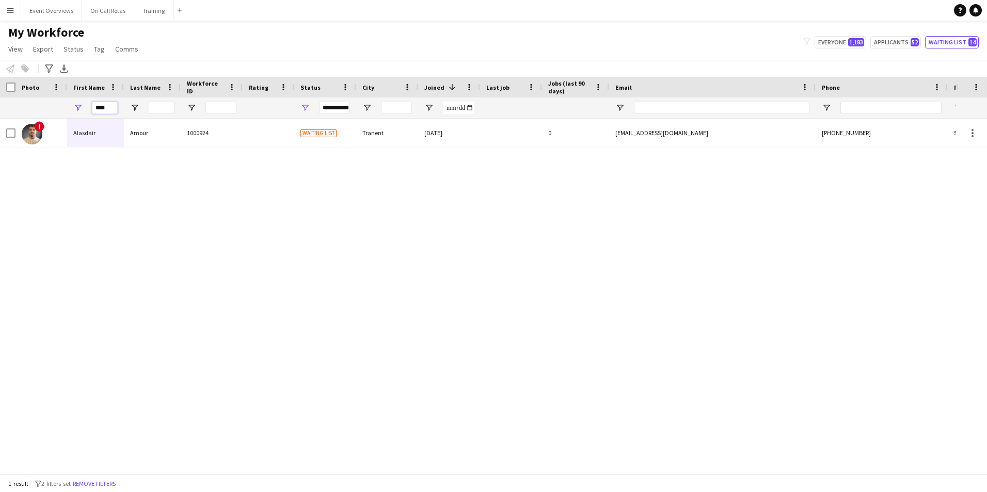
drag, startPoint x: 117, startPoint y: 108, endPoint x: 604, endPoint y: 13, distance: 496.6
click at [74, 107] on div "****" at bounding box center [95, 108] width 57 height 21
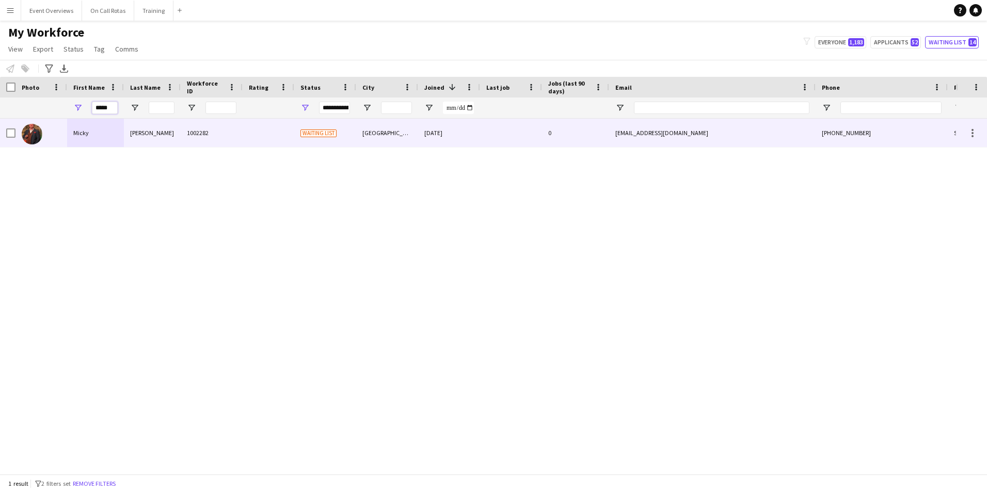
type input "*****"
click at [94, 132] on div "Micky" at bounding box center [95, 133] width 57 height 28
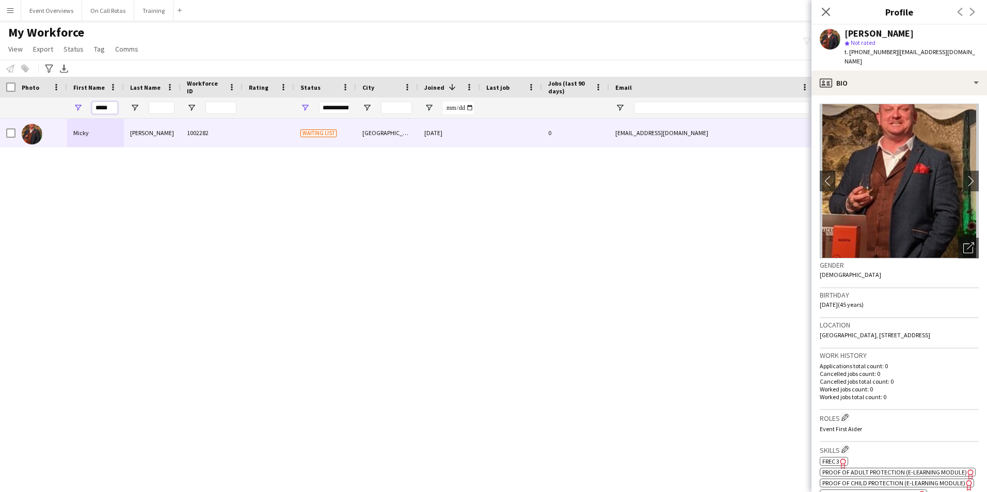
drag, startPoint x: 113, startPoint y: 109, endPoint x: 74, endPoint y: 112, distance: 38.8
click at [74, 112] on div "*****" at bounding box center [95, 108] width 57 height 21
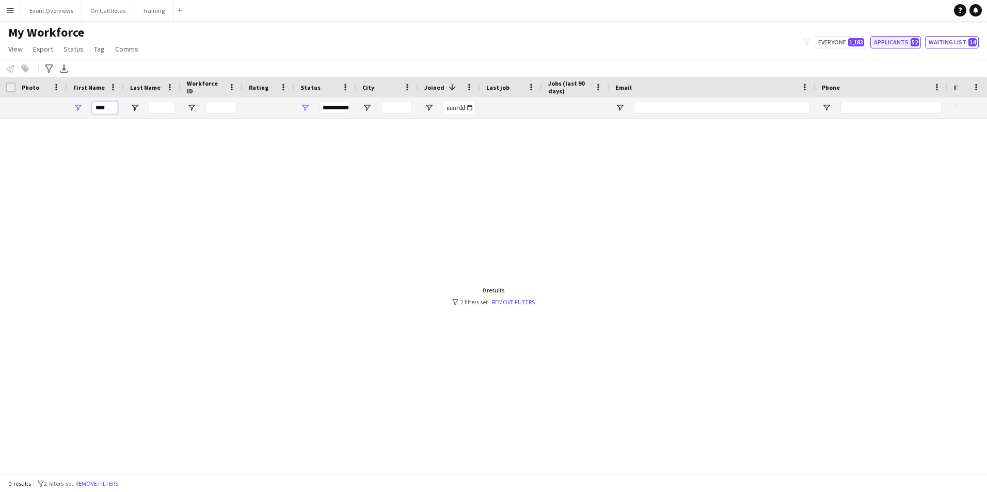
type input "****"
click at [889, 40] on button "Applicants 52" at bounding box center [895, 42] width 51 height 12
type input "**********"
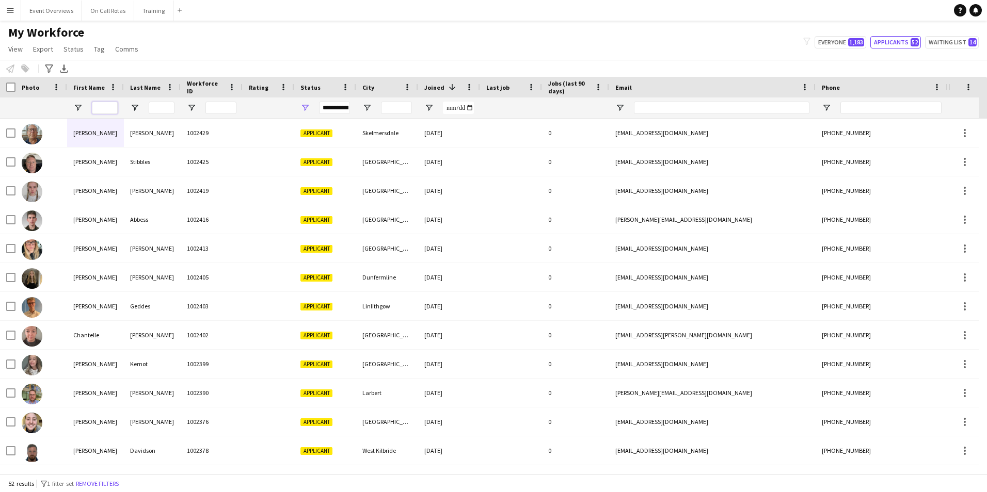
drag, startPoint x: 100, startPoint y: 108, endPoint x: 114, endPoint y: 107, distance: 14.0
click at [100, 108] on input "First Name Filter Input" at bounding box center [105, 108] width 26 height 12
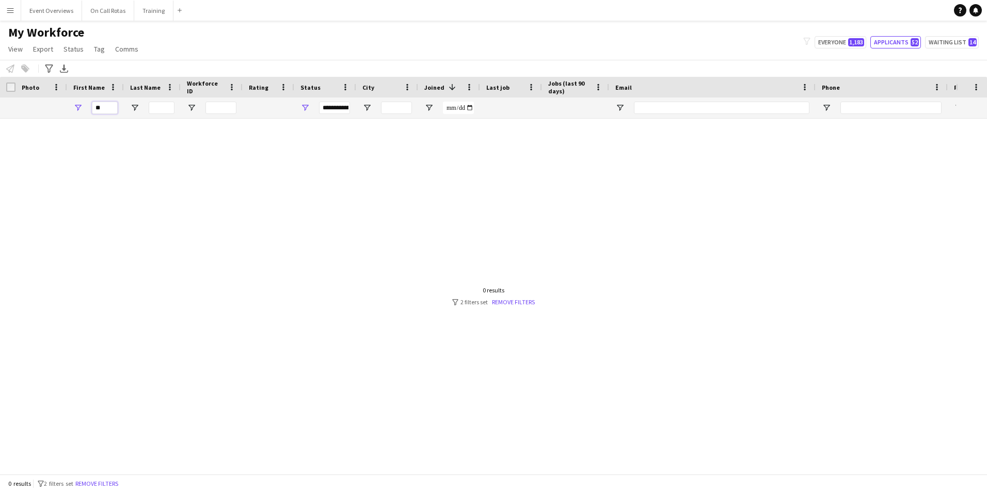
type input "*"
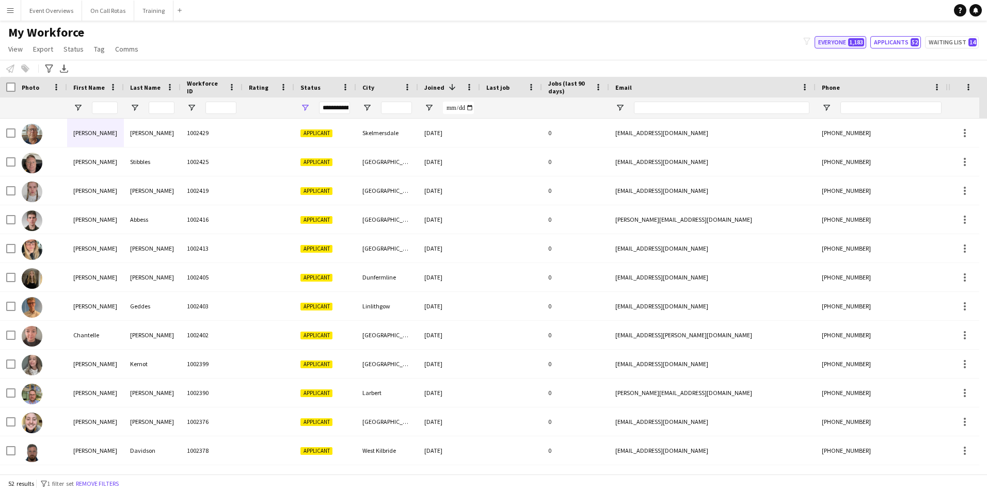
click at [848, 41] on button "Everyone 1,183" at bounding box center [841, 42] width 52 height 12
type input "**********"
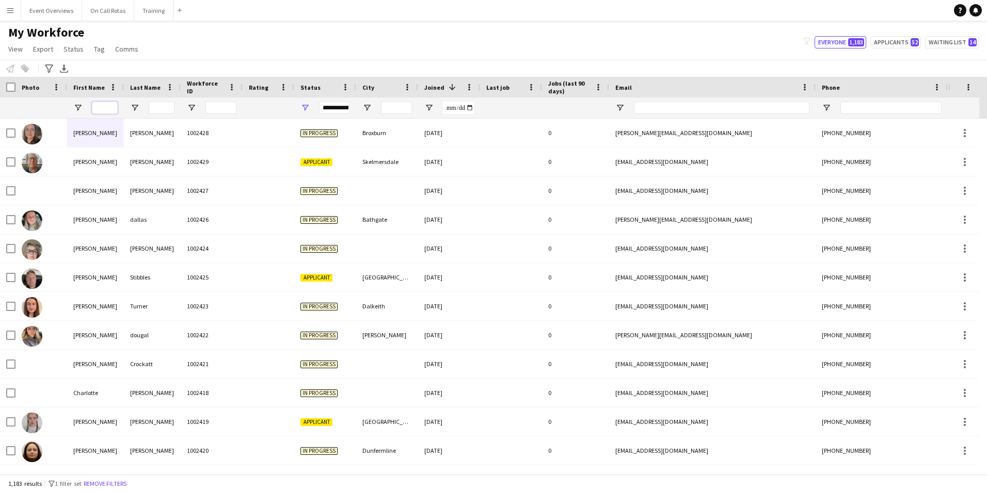
click at [107, 111] on input "First Name Filter Input" at bounding box center [105, 108] width 26 height 12
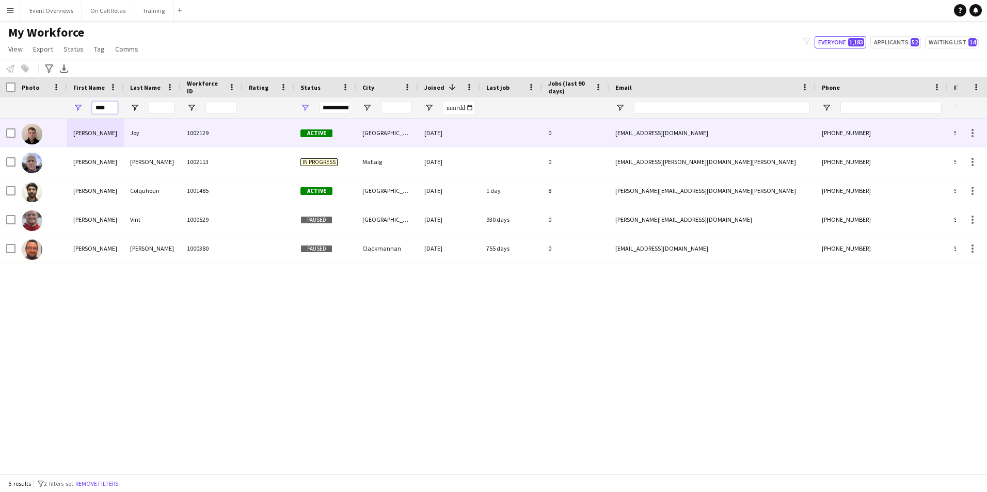
type input "****"
click at [150, 133] on div "Joy" at bounding box center [152, 133] width 57 height 28
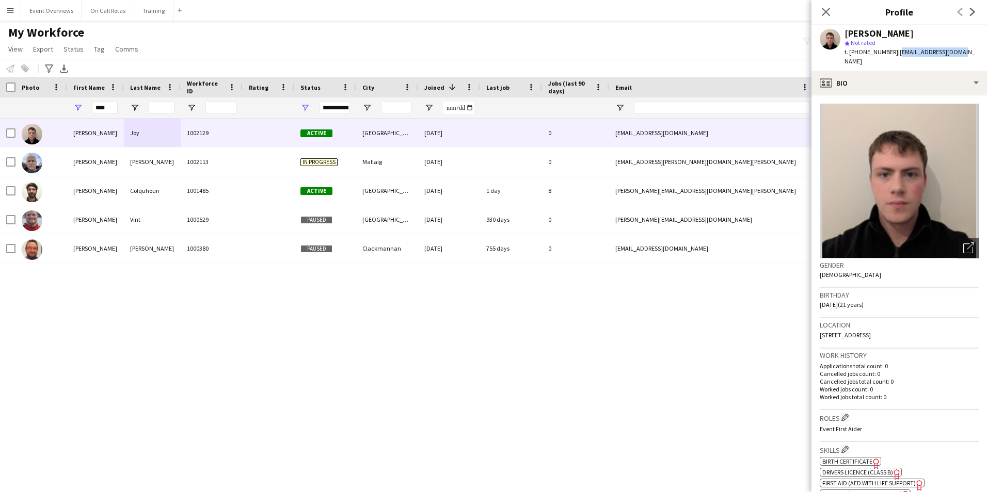
drag, startPoint x: 953, startPoint y: 54, endPoint x: 894, endPoint y: 57, distance: 59.5
click at [894, 57] on div "[PERSON_NAME] star Not rated t. [PHONE_NUMBER] | [EMAIL_ADDRESS][DOMAIN_NAME]" at bounding box center [899, 48] width 176 height 46
copy span "[EMAIL_ADDRESS][DOMAIN_NAME]"
click at [960, 53] on div "[PERSON_NAME] star Not rated t. [PHONE_NUMBER] | [EMAIL_ADDRESS][DOMAIN_NAME]" at bounding box center [899, 48] width 176 height 46
drag, startPoint x: 957, startPoint y: 52, endPoint x: 894, endPoint y: 55, distance: 63.1
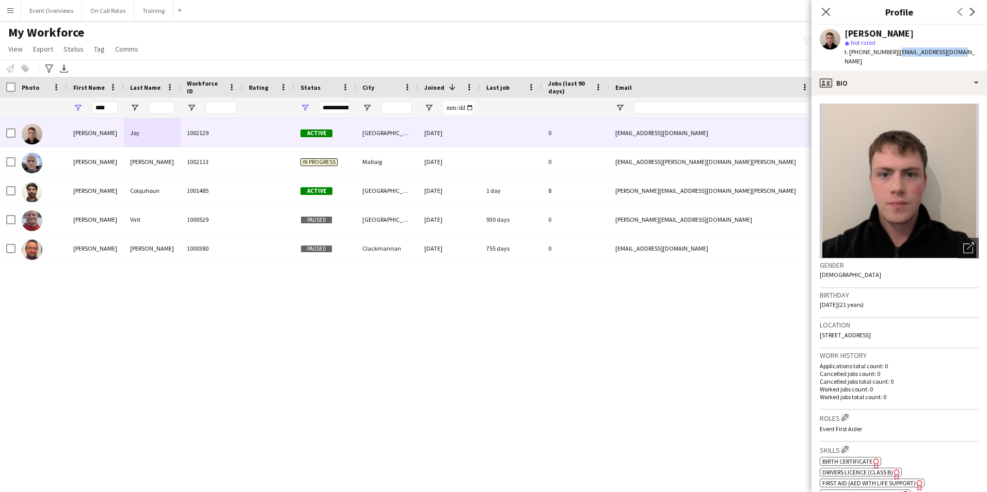
click at [894, 55] on div "[PERSON_NAME] star Not rated t. [PHONE_NUMBER] | [EMAIL_ADDRESS][DOMAIN_NAME]" at bounding box center [899, 48] width 176 height 46
copy span "[EMAIL_ADDRESS][DOMAIN_NAME]"
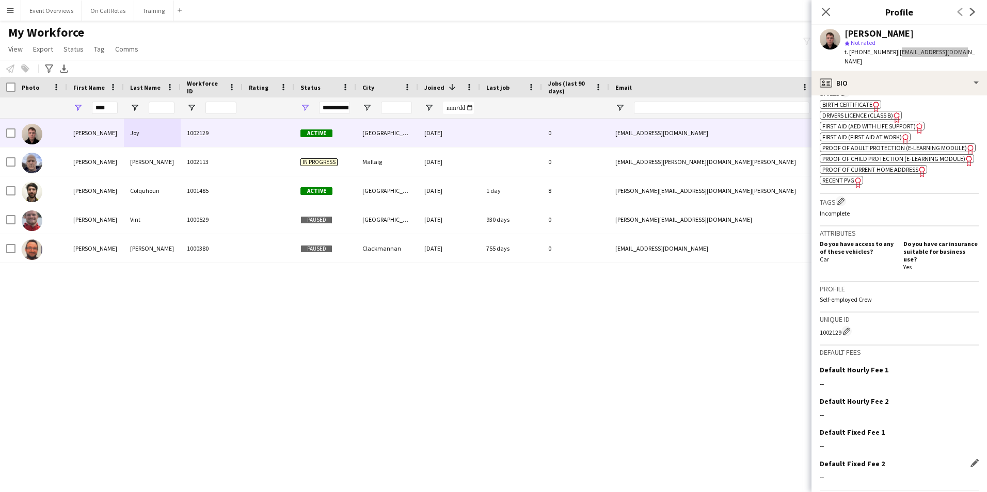
scroll to position [391, 0]
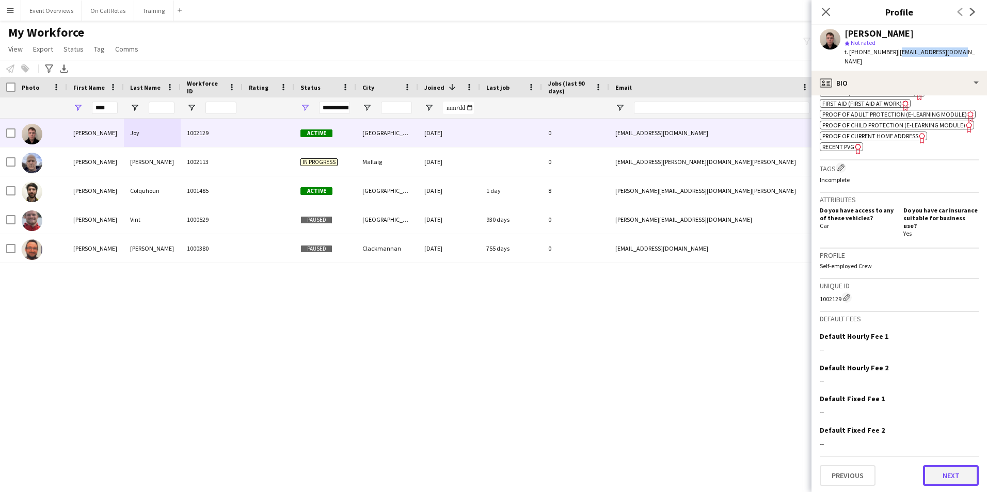
click at [949, 478] on button "Next" at bounding box center [951, 476] width 56 height 21
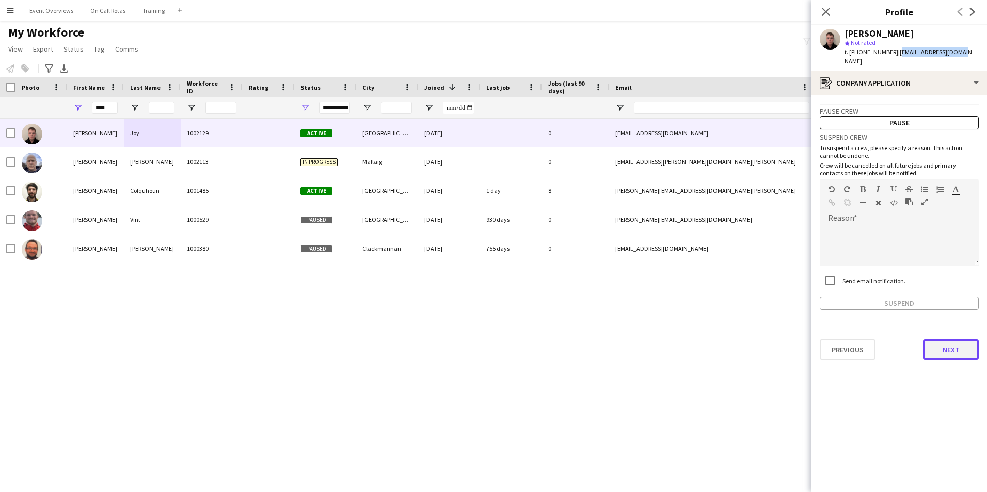
click at [940, 342] on button "Next" at bounding box center [951, 350] width 56 height 21
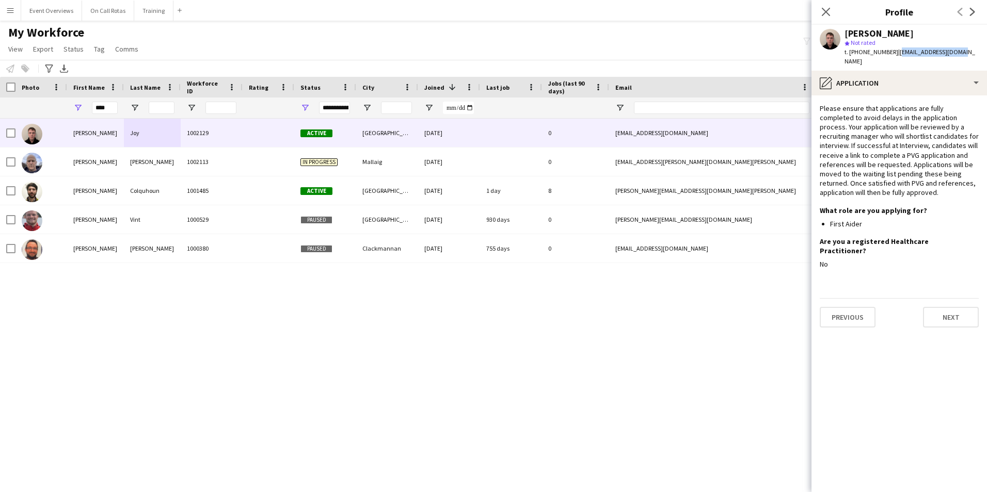
click at [941, 49] on span "| [EMAIL_ADDRESS][DOMAIN_NAME]" at bounding box center [909, 56] width 131 height 17
drag, startPoint x: 957, startPoint y: 51, endPoint x: 895, endPoint y: 56, distance: 62.2
click at [895, 56] on div "[PERSON_NAME] star Not rated t. [PHONE_NUMBER] | [EMAIL_ADDRESS][DOMAIN_NAME]" at bounding box center [899, 48] width 176 height 46
copy span "[EMAIL_ADDRESS][DOMAIN_NAME]"
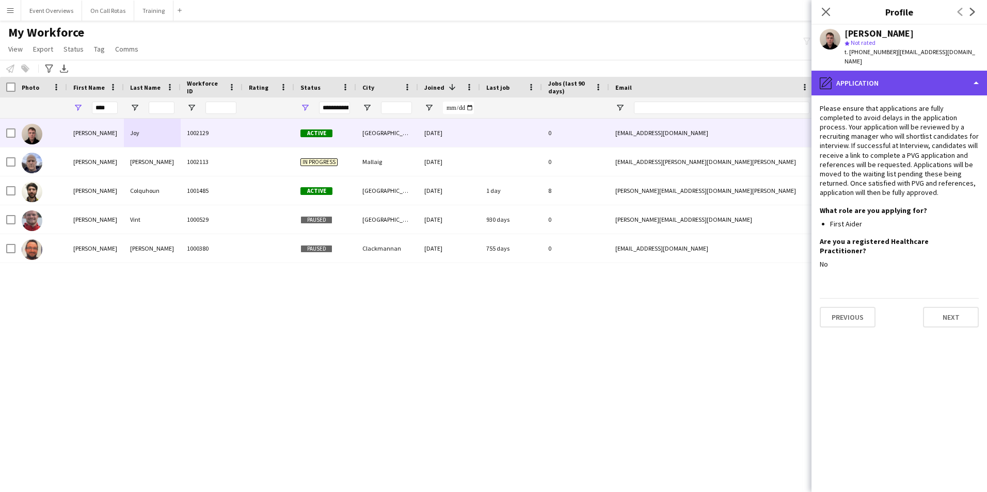
drag, startPoint x: 912, startPoint y: 73, endPoint x: 916, endPoint y: 77, distance: 5.8
click at [912, 73] on div "pencil4 Application" at bounding box center [899, 83] width 176 height 25
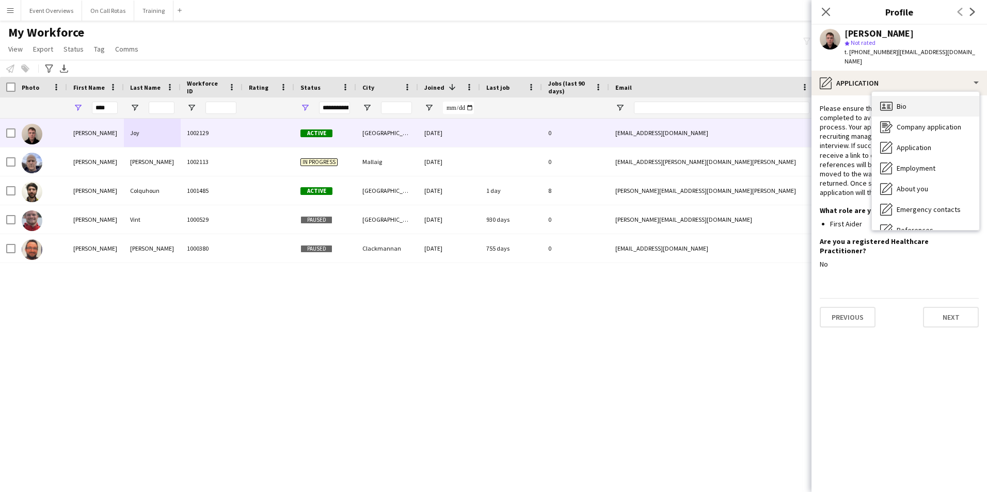
click at [922, 96] on div "Bio Bio" at bounding box center [925, 106] width 107 height 21
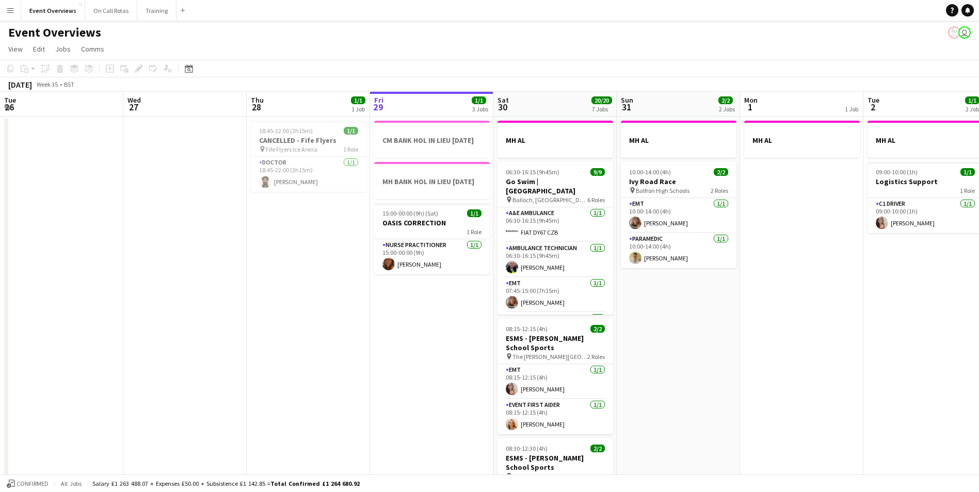
scroll to position [0, 247]
